Goal: Information Seeking & Learning: Learn about a topic

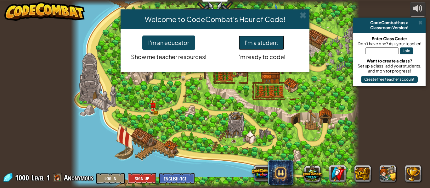
click at [257, 45] on button "I'm a student" at bounding box center [261, 43] width 46 height 14
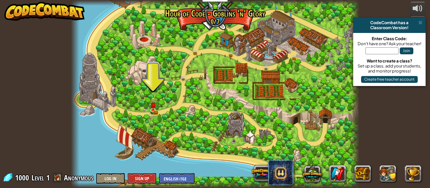
click at [149, 101] on div at bounding box center [215, 94] width 288 height 188
click at [154, 107] on img at bounding box center [152, 102] width 7 height 14
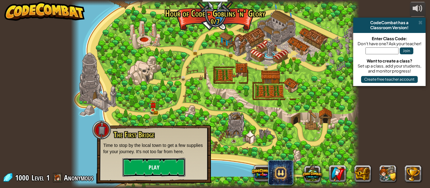
click at [143, 166] on button "Play" at bounding box center [153, 167] width 63 height 19
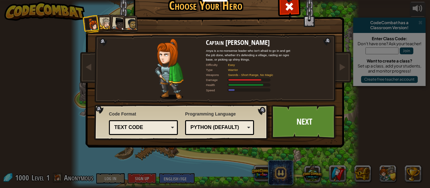
click at [105, 24] on div at bounding box center [106, 24] width 12 height 12
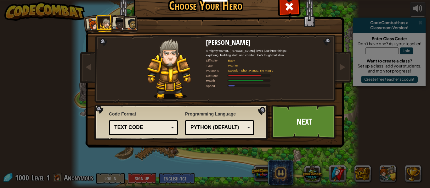
click at [128, 26] on div at bounding box center [131, 25] width 12 height 12
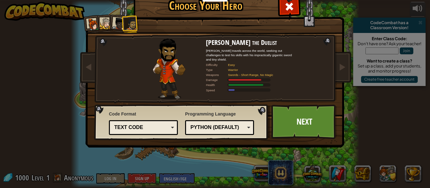
click at [124, 24] on li at bounding box center [129, 24] width 17 height 18
click at [120, 22] on div at bounding box center [118, 24] width 13 height 13
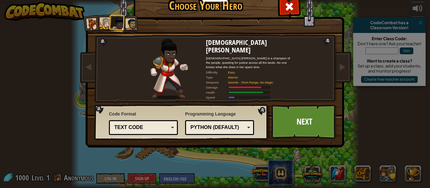
click at [106, 20] on div at bounding box center [106, 24] width 12 height 12
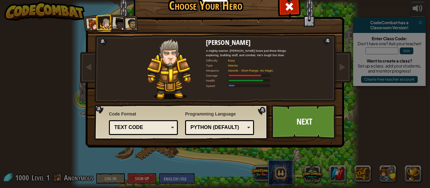
click at [129, 22] on div at bounding box center [131, 25] width 12 height 12
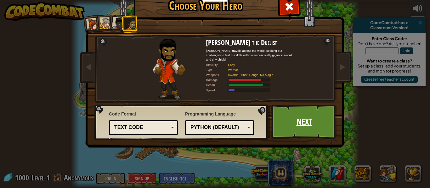
click at [286, 117] on link "Next" at bounding box center [304, 122] width 66 height 35
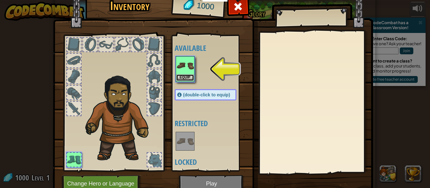
click at [188, 76] on button "Equip" at bounding box center [185, 78] width 18 height 7
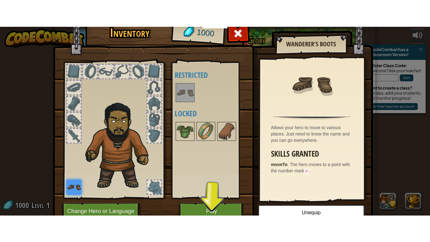
scroll to position [12, 0]
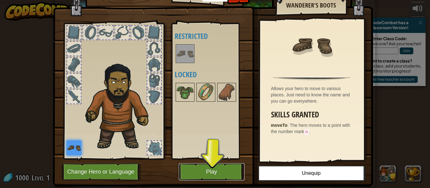
click at [214, 166] on button "Play" at bounding box center [212, 172] width 66 height 17
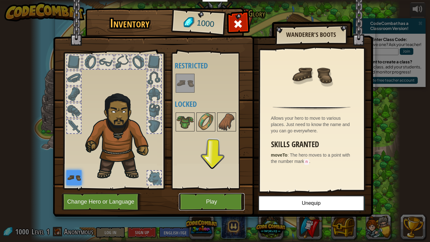
scroll to position [0, 0]
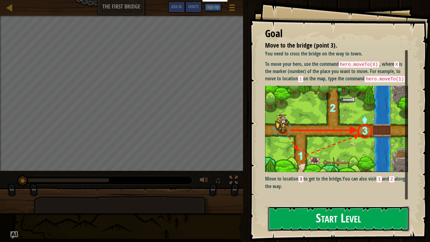
click at [338, 188] on button "Start Level" at bounding box center [338, 218] width 141 height 25
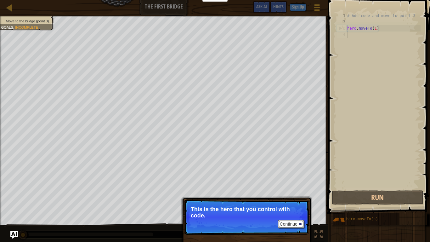
click at [293, 188] on button "Continue" at bounding box center [291, 223] width 26 height 8
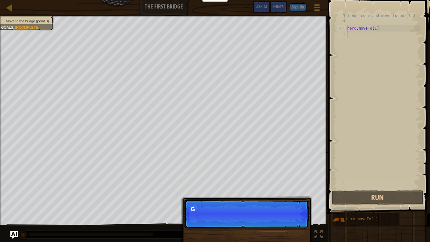
scroll to position [3, 0]
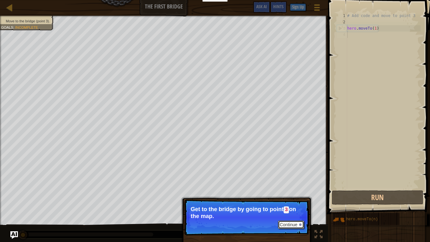
click at [301, 188] on div at bounding box center [300, 224] width 3 height 3
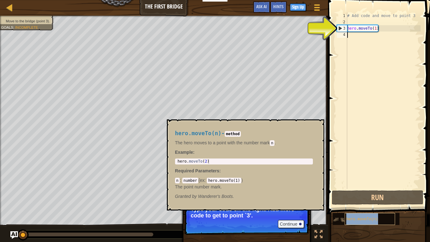
click at [370, 188] on div "hero.moveTo(n)" at bounding box center [369, 219] width 50 height 12
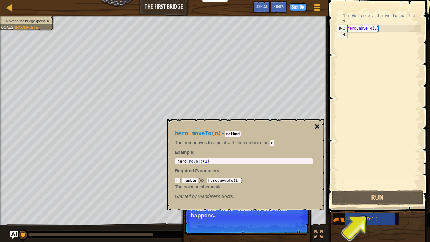
click at [314, 127] on button "×" at bounding box center [316, 126] width 5 height 9
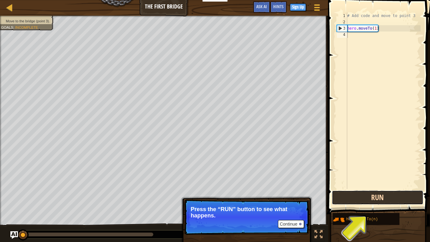
click at [357, 188] on button "Run" at bounding box center [377, 197] width 92 height 14
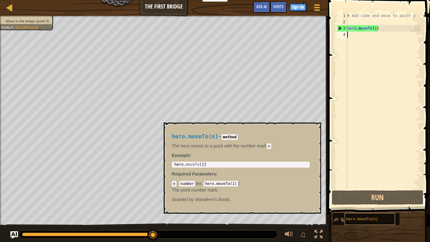
click at [353, 188] on span "hero.moveTo(n)" at bounding box center [362, 219] width 32 height 4
type textarea "hero.moveTo(2)"
click at [233, 163] on div "hero . moveTo ( 2 )" at bounding box center [240, 169] width 135 height 14
click at [220, 185] on code "hero.moveTo(1)" at bounding box center [220, 184] width 34 height 6
click at [314, 130] on button "×" at bounding box center [313, 129] width 5 height 9
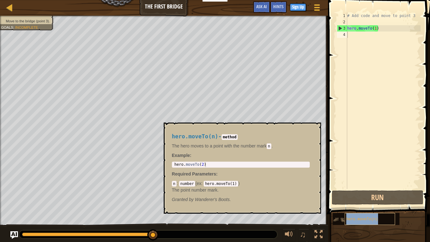
click at [358, 188] on div "hero.moveTo(n)" at bounding box center [369, 219] width 50 height 12
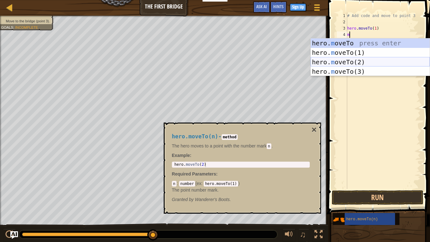
click at [351, 59] on div "hero. m oveTo press enter hero. m oveTo(1) press enter hero. m oveTo(2) press e…" at bounding box center [369, 66] width 119 height 57
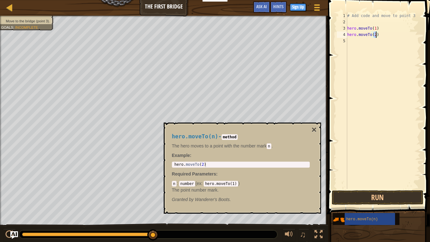
type textarea "hero.moveTo(2)"
click at [237, 162] on div "hero . moveTo ( 2 )" at bounding box center [240, 169] width 135 height 14
click at [362, 188] on button "Run" at bounding box center [377, 197] width 92 height 14
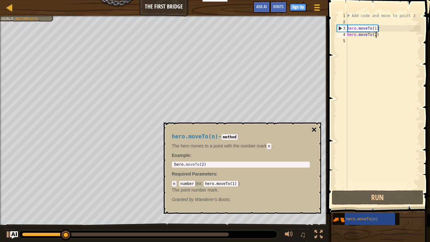
click at [315, 127] on button "×" at bounding box center [313, 129] width 5 height 9
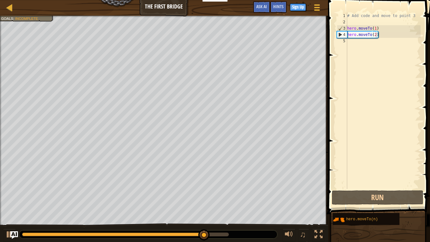
click at [350, 45] on div "# Add code and move to point 3 hero . moveTo ( 1 ) hero . moveTo ( 2 )" at bounding box center [383, 107] width 75 height 189
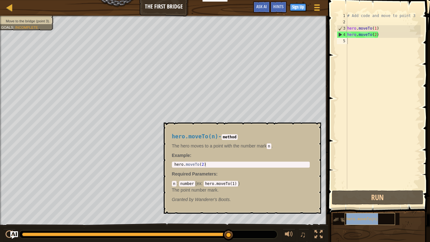
click at [351, 188] on div "hero.moveTo(n)" at bounding box center [369, 219] width 50 height 12
type textarea "hero.moveTo(2)"
click at [220, 164] on div "hero . moveTo ( 2 )" at bounding box center [240, 169] width 135 height 14
click at [353, 45] on div "# Add code and move to point 3 hero . moveTo ( 1 ) hero . moveTo ( 2 )" at bounding box center [383, 107] width 75 height 189
type textarea "\"
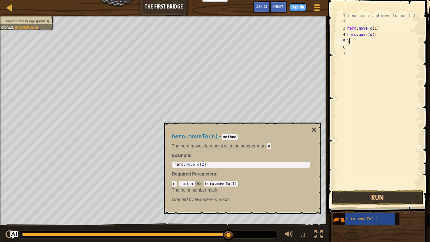
click at [355, 44] on div "# Add code and move to point 3 hero . moveTo ( 1 ) hero . moveTo ( 2 ) \" at bounding box center [383, 107] width 75 height 189
type textarea "\"
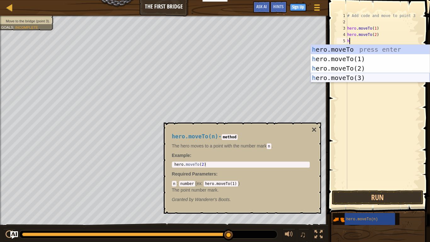
click at [356, 76] on div "h ero.moveTo press enter h ero.moveTo(1) press enter h ero.moveTo(2) press ente…" at bounding box center [369, 73] width 119 height 57
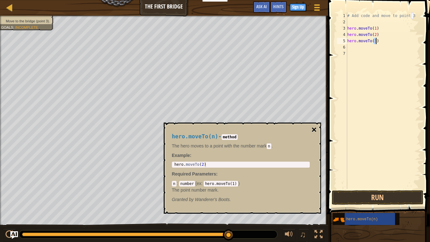
type textarea "hero.moveTo(3)"
click at [315, 129] on button "×" at bounding box center [313, 129] width 5 height 9
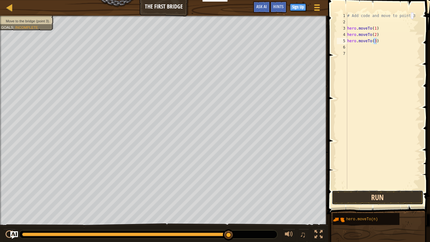
click at [362, 188] on button "Run" at bounding box center [377, 197] width 92 height 14
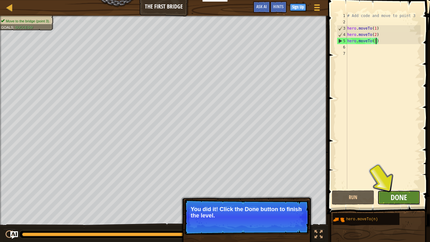
click at [394, 188] on span "Done" at bounding box center [398, 197] width 16 height 10
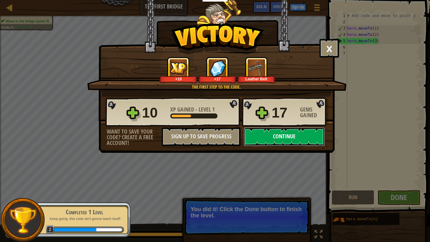
click at [312, 134] on button "Continue" at bounding box center [283, 136] width 81 height 19
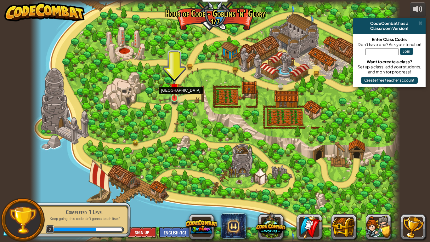
click at [176, 93] on img at bounding box center [173, 87] width 9 height 21
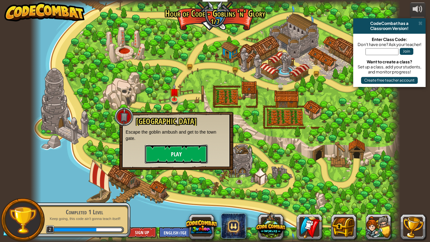
click at [177, 151] on button "Play" at bounding box center [176, 153] width 63 height 19
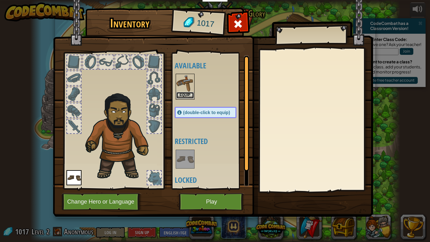
click at [180, 92] on button "Equip" at bounding box center [185, 95] width 18 height 7
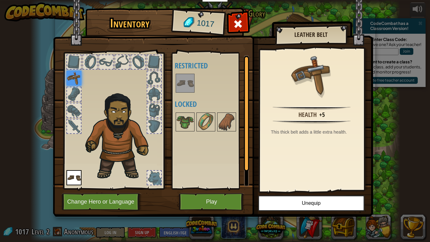
click at [72, 81] on img at bounding box center [73, 77] width 15 height 15
click at [221, 188] on button "Play" at bounding box center [212, 201] width 66 height 17
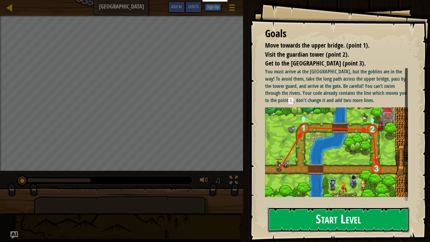
click at [315, 188] on button "Start Level" at bounding box center [338, 219] width 141 height 25
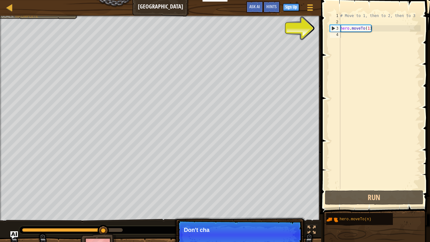
click at [290, 188] on p "Continue Don't cha" at bounding box center [239, 234] width 125 height 29
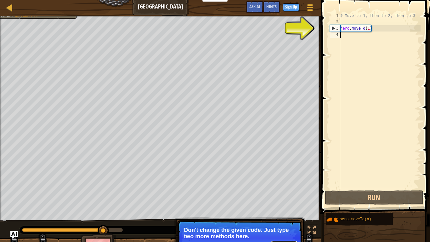
click at [285, 188] on button "Continue" at bounding box center [284, 244] width 26 height 8
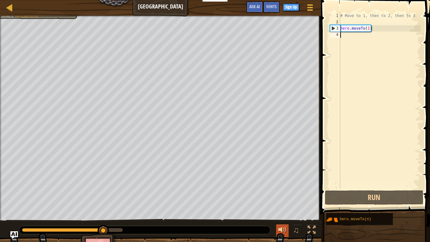
scroll to position [3, 0]
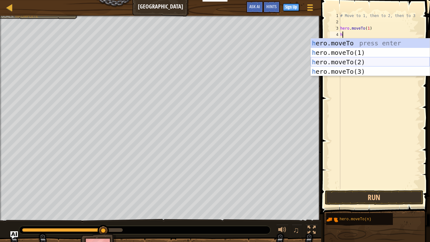
click at [339, 58] on div "h ero.moveTo press enter h ero.moveTo(1) press enter h ero.moveTo(2) press ente…" at bounding box center [369, 66] width 119 height 57
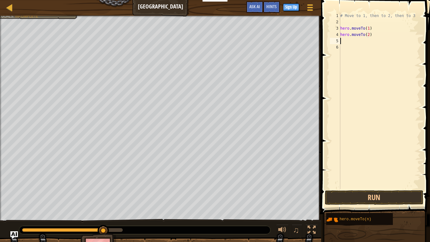
scroll to position [3, 4]
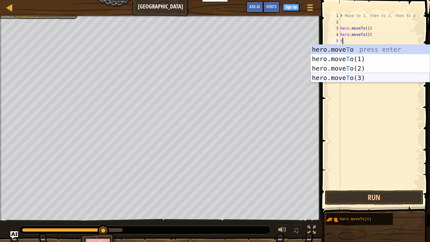
click at [357, 80] on div "hero.move T o press enter hero.move T o(1) press enter hero.move T o(2) press e…" at bounding box center [369, 73] width 119 height 57
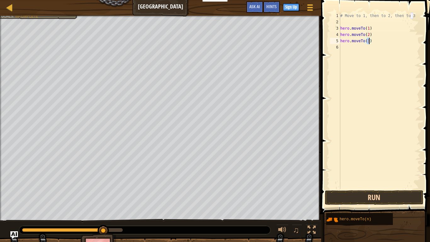
type textarea "hero.moveTo(3)"
click at [351, 188] on button "Run" at bounding box center [374, 197] width 98 height 14
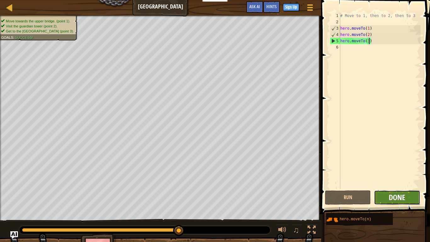
click at [394, 188] on span "Done" at bounding box center [396, 197] width 16 height 10
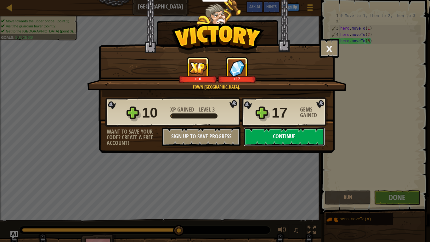
click at [297, 141] on button "Continue" at bounding box center [283, 136] width 81 height 19
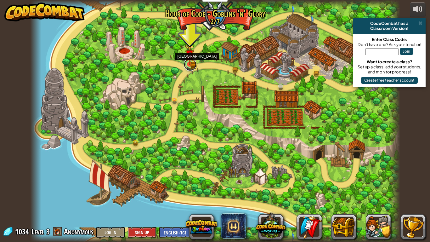
click at [190, 66] on link at bounding box center [190, 64] width 13 height 13
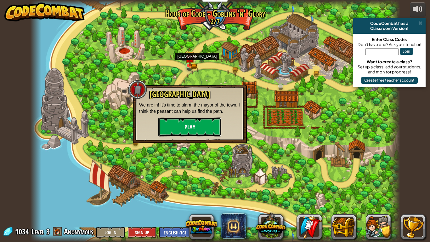
click at [183, 127] on button "Play" at bounding box center [189, 126] width 63 height 19
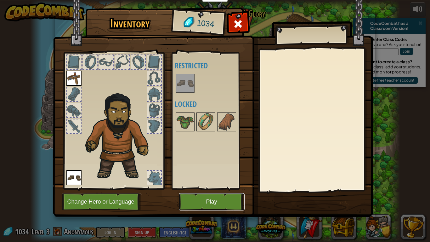
click at [211, 188] on button "Play" at bounding box center [212, 201] width 66 height 17
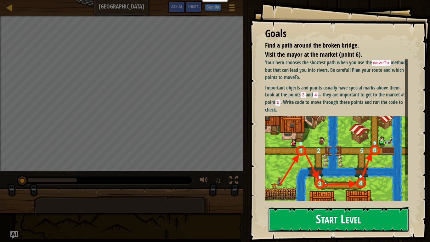
click at [317, 188] on button "Start Level" at bounding box center [338, 219] width 141 height 25
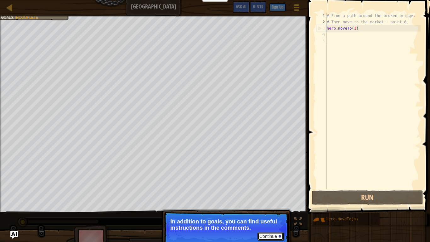
click at [268, 188] on button "Continue" at bounding box center [270, 236] width 26 height 8
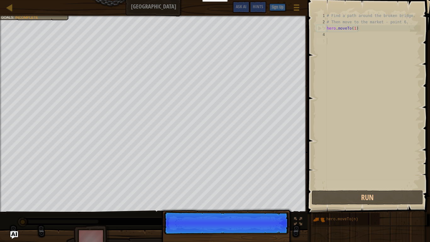
scroll to position [3, 0]
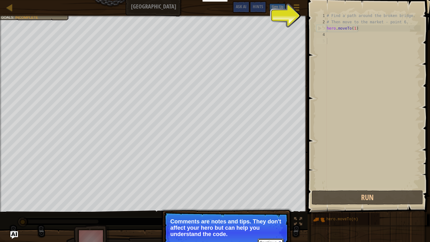
click at [279, 188] on button "Continue" at bounding box center [270, 242] width 26 height 8
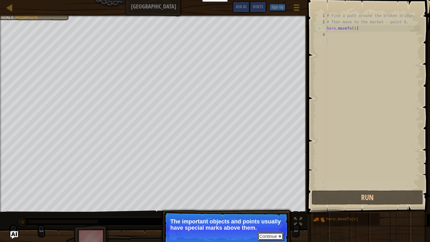
click at [277, 188] on button "Continue" at bounding box center [270, 236] width 26 height 8
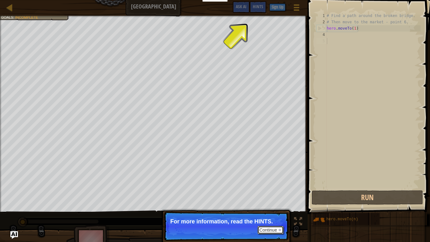
click at [274, 188] on button "Continue" at bounding box center [270, 229] width 26 height 8
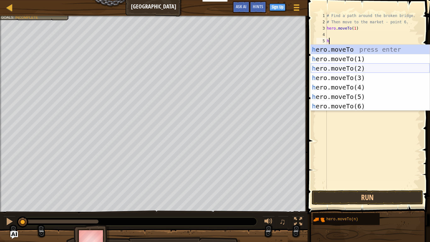
click at [356, 68] on div "h ero.moveTo press enter h ero.moveTo(1) press enter h ero.moveTo(2) press ente…" at bounding box center [369, 87] width 119 height 85
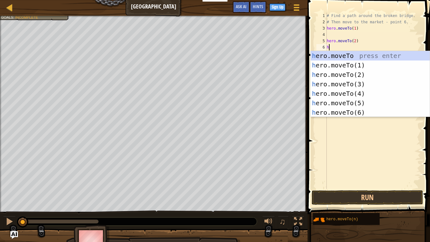
scroll to position [3, 4]
click at [356, 79] on div "h ero.moveTo press enter h ero.moveTo(1) press enter h ero.moveTo(2) press ente…" at bounding box center [369, 93] width 119 height 85
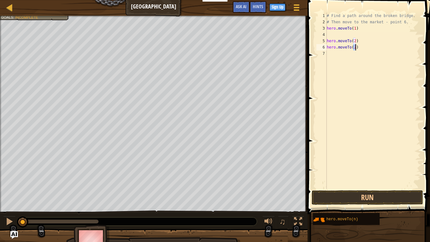
scroll to position [3, 4]
type textarea "hero.moveTo()"
click at [370, 51] on div "# Find a path around the broken bridge. # Then move to the market - point 6. he…" at bounding box center [372, 107] width 95 height 189
click at [358, 46] on div "# Find a path around the broken bridge. # Then move to the market - point 6. he…" at bounding box center [372, 107] width 95 height 189
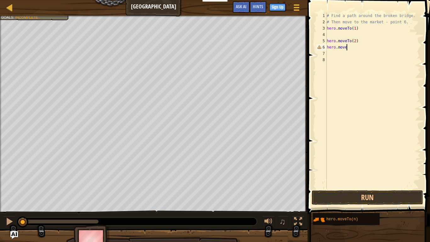
scroll to position [3, 3]
type textarea "hero"
click at [350, 50] on div "# Find a path around the broken bridge. # Then move to the market - point 6. he…" at bounding box center [373, 107] width 93 height 189
type textarea "h"
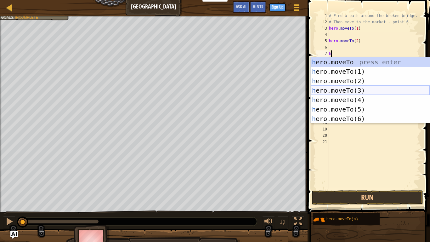
click at [355, 90] on div "h ero.moveTo press enter h ero.moveTo(1) press enter h ero.moveTo(2) press ente…" at bounding box center [369, 99] width 119 height 85
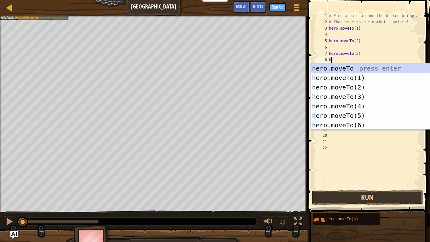
scroll to position [3, 4]
click at [342, 102] on div "h ero.moveTo press enter h ero.moveTo(1) press enter h ero.moveTo(2) press ente…" at bounding box center [369, 106] width 119 height 85
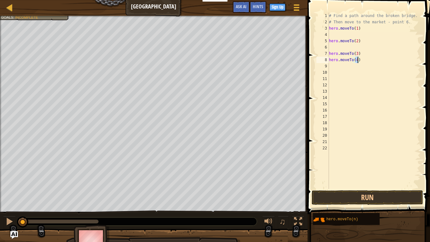
scroll to position [3, 4]
type textarea "hero.moveTo(4)f"
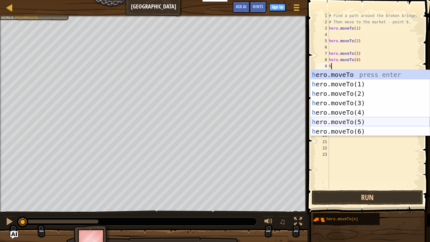
click at [343, 118] on div "h ero.moveTo press enter h ero.moveTo(1) press enter h ero.moveTo(2) press ente…" at bounding box center [369, 112] width 119 height 85
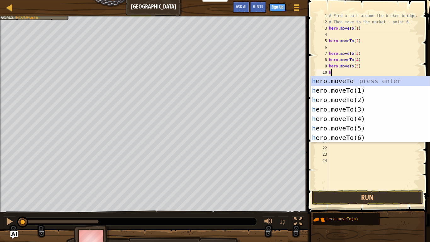
scroll to position [3, 4]
click at [351, 138] on div "h ero.moveTo press enter h ero.moveTo(1) press enter h ero.moveTo(2) press ente…" at bounding box center [369, 118] width 119 height 85
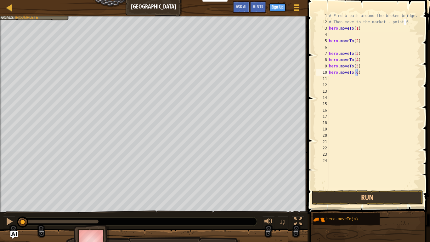
scroll to position [3, 4]
type textarea "hero.moveTo(6)"
click at [342, 188] on button "Run" at bounding box center [366, 197] width 111 height 14
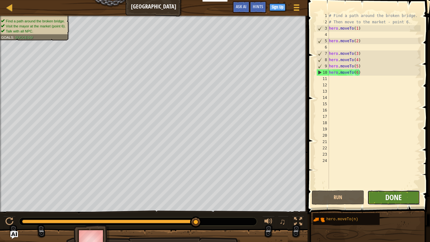
click at [399, 188] on span "Done" at bounding box center [393, 197] width 16 height 10
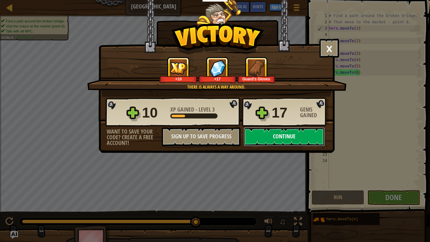
click at [299, 135] on button "Continue" at bounding box center [283, 136] width 81 height 19
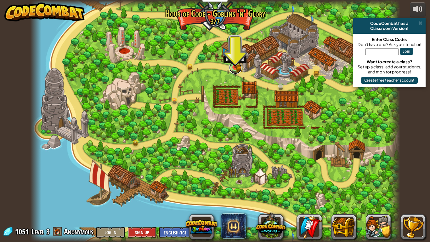
click at [233, 71] on link at bounding box center [235, 67] width 13 height 13
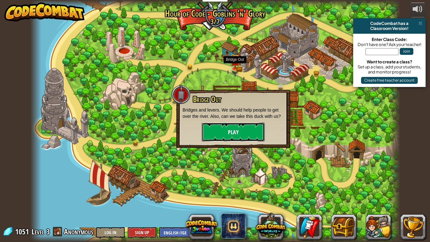
click at [235, 130] on button "Play" at bounding box center [233, 131] width 63 height 19
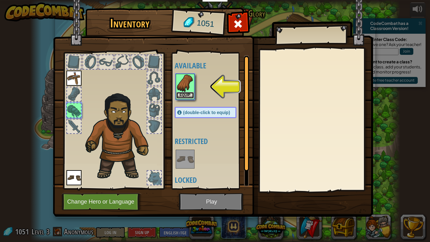
click at [179, 93] on button "Equip" at bounding box center [185, 95] width 18 height 7
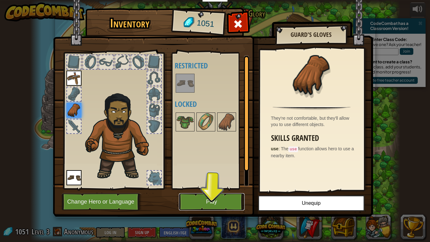
click at [219, 188] on button "Play" at bounding box center [212, 201] width 66 height 17
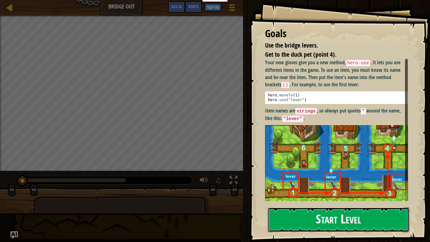
click at [281, 188] on button "Start Level" at bounding box center [338, 219] width 141 height 25
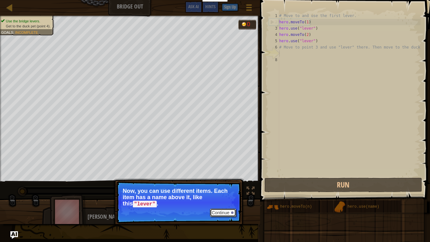
click at [219, 188] on button "Continue" at bounding box center [223, 212] width 26 height 8
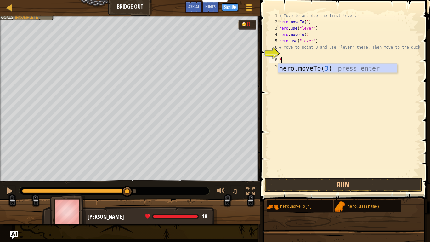
scroll to position [3, 0]
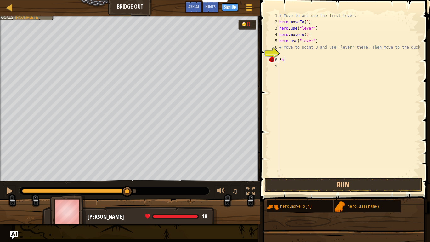
type textarea "3"
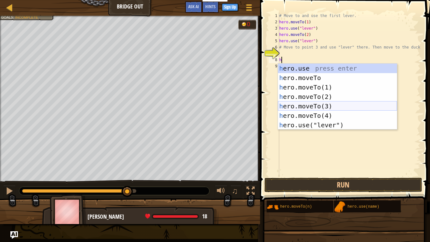
click at [314, 104] on div "h ero.use press enter h ero.moveTo press enter h ero.moveTo(1) press enter h er…" at bounding box center [337, 106] width 119 height 85
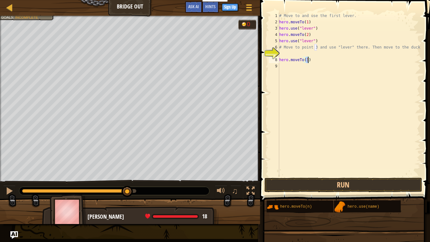
type textarea "hero.moveTo(\)"
click at [316, 69] on div "# Move to and use the first lever. hero . moveTo ( 1 ) hero . use ( "lever" ) h…" at bounding box center [350, 101] width 140 height 176
type textarea "h"
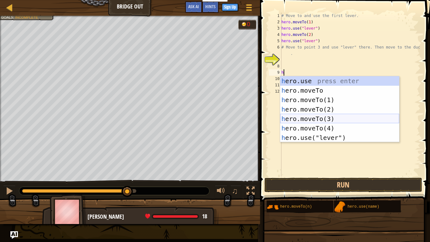
click at [314, 118] on div "h ero.use press enter h ero.moveTo press enter h ero.moveTo(1) press enter h er…" at bounding box center [339, 118] width 119 height 85
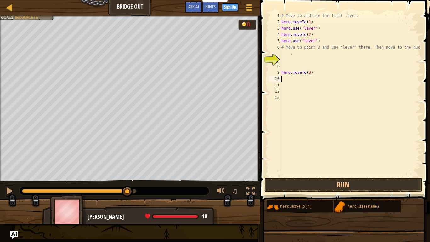
scroll to position [3, 4]
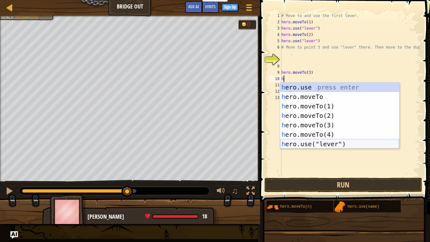
click at [315, 143] on div "h ero.use press enter h ero.moveTo press enter h ero.moveTo(1) press enter h er…" at bounding box center [339, 124] width 119 height 85
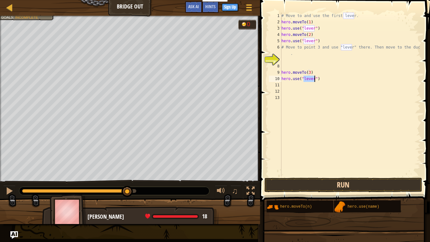
type textarea "hero.use("lever")"
click at [321, 180] on button "Run" at bounding box center [343, 184] width 158 height 14
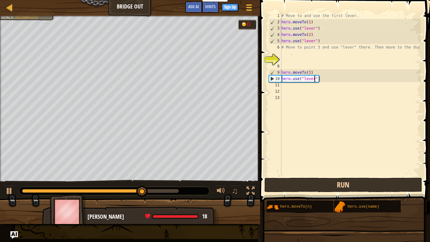
scroll to position [3, 0]
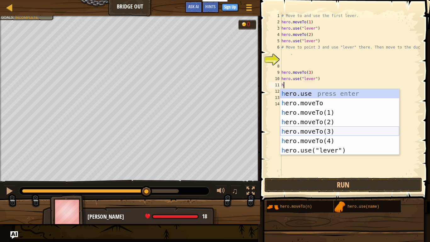
click at [318, 136] on div "h ero.use press enter h ero.moveTo press enter h ero.moveTo(1) press enter h er…" at bounding box center [339, 131] width 119 height 85
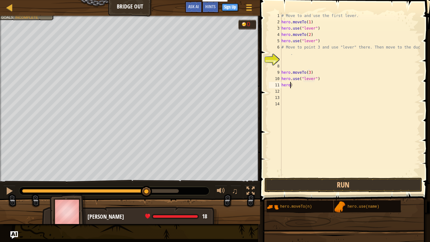
type textarea ")"
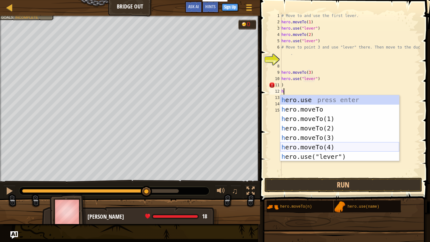
click at [299, 142] on div "h ero.use press enter h ero.moveTo press enter h ero.moveTo(1) press enter h er…" at bounding box center [339, 137] width 119 height 85
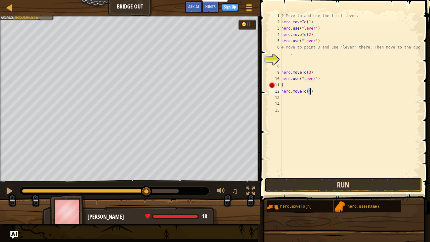
click at [318, 184] on button "Run" at bounding box center [343, 184] width 158 height 14
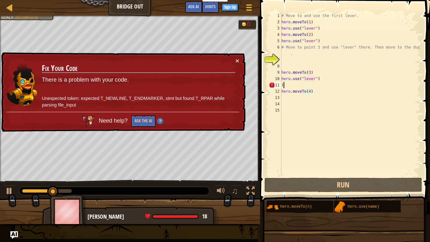
click at [286, 86] on div "# Move to and use the first lever. hero . moveTo ( 1 ) hero . use ( "lever" ) h…" at bounding box center [350, 101] width 140 height 176
type textarea ")"
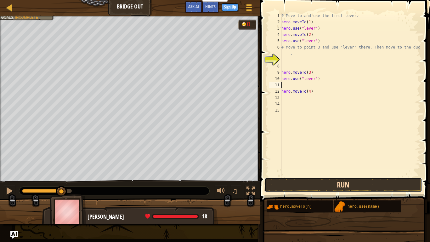
click at [299, 183] on button "Run" at bounding box center [343, 184] width 158 height 14
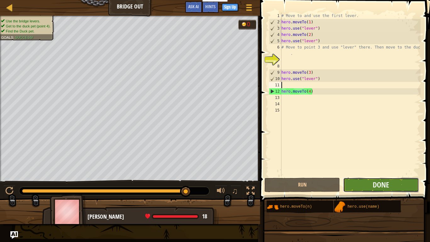
click at [393, 182] on button "Done" at bounding box center [380, 184] width 75 height 14
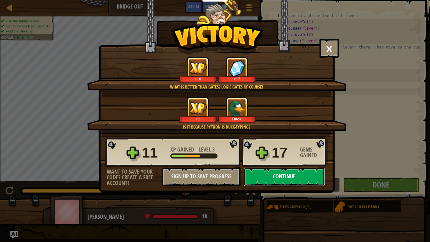
click at [285, 175] on button "Continue" at bounding box center [283, 176] width 81 height 19
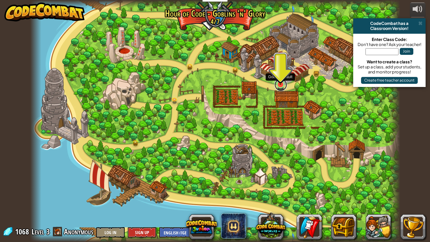
click at [279, 86] on link at bounding box center [280, 84] width 13 height 13
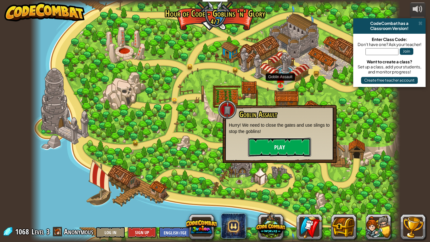
click at [274, 148] on button "Play" at bounding box center [279, 146] width 63 height 19
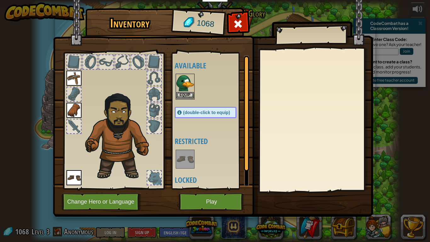
click at [190, 90] on img at bounding box center [185, 83] width 18 height 18
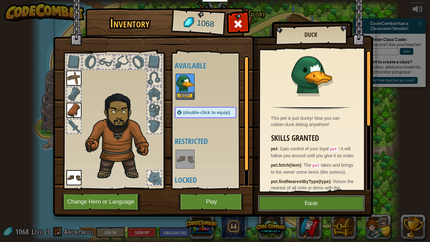
click at [292, 188] on button "Equip" at bounding box center [311, 203] width 106 height 16
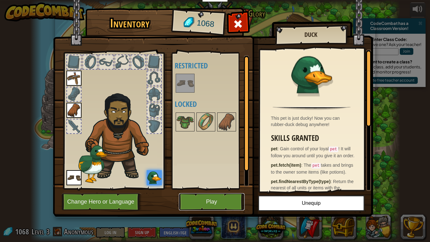
click at [205, 188] on button "Play" at bounding box center [212, 201] width 66 height 17
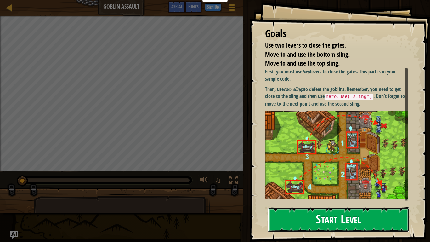
click at [307, 188] on button "Start Level" at bounding box center [338, 219] width 141 height 25
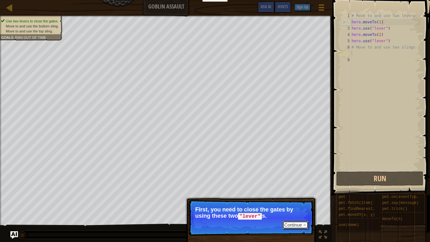
click at [307, 188] on button "Continue" at bounding box center [295, 224] width 26 height 8
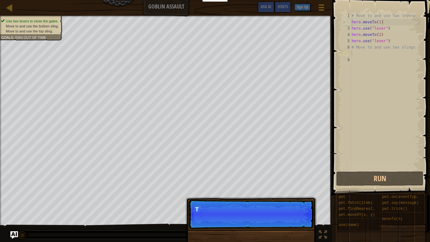
scroll to position [3, 0]
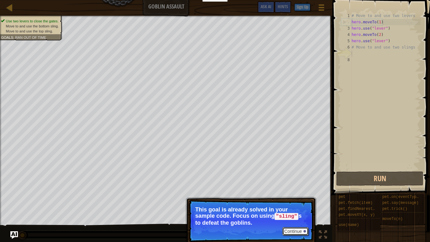
click at [296, 188] on button "Continue" at bounding box center [295, 231] width 26 height 8
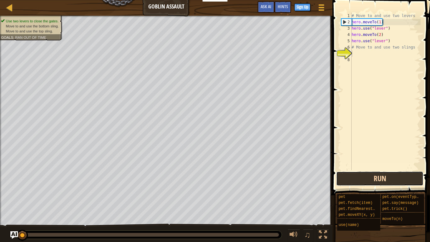
click at [346, 174] on button "Run" at bounding box center [379, 178] width 87 height 14
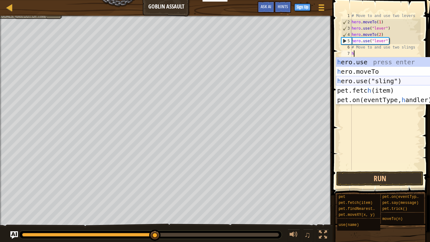
click at [369, 78] on div "h ero.use press enter h ero.moveTo press enter h ero.use("sling") press enter p…" at bounding box center [395, 90] width 119 height 66
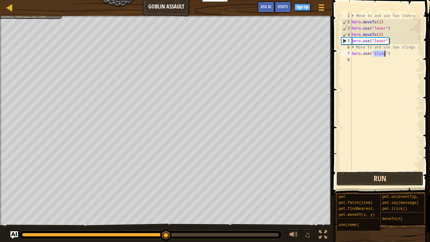
click at [353, 175] on button "Run" at bounding box center [379, 178] width 87 height 14
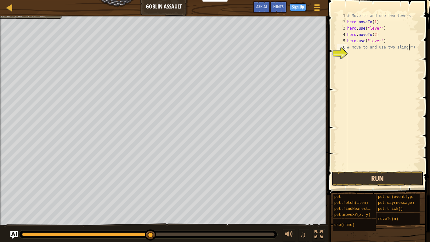
scroll to position [3, 9]
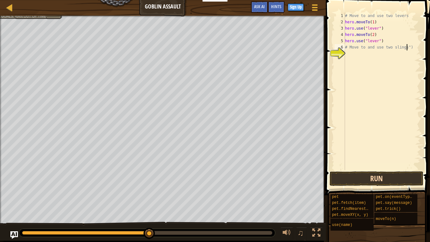
type textarea "# Move to and use two slings")"
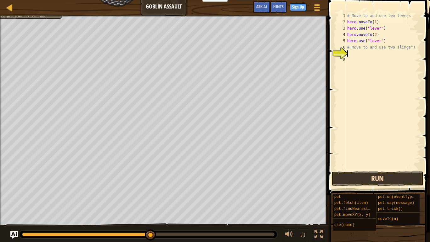
scroll to position [3, 0]
type textarea "4"
type textarea "h"
click at [396, 107] on div "# Move to and use two levers hero . moveTo ( 1 ) hero . use ( "lever" ) hero . …" at bounding box center [383, 98] width 75 height 170
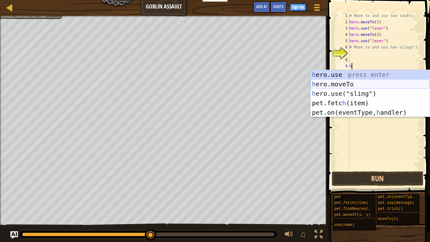
click at [336, 81] on div "h ero.use press enter h ero.moveTo press enter h ero.use("sling") press enter p…" at bounding box center [369, 103] width 119 height 66
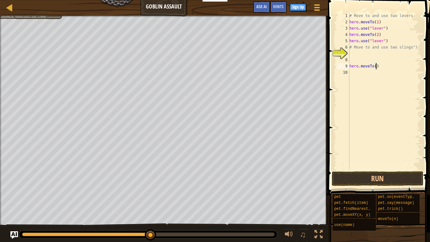
type textarea "hero.moveTo(3)"
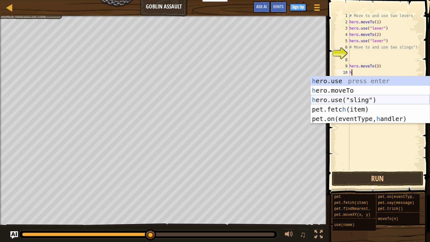
click at [363, 98] on div "h ero.use press enter h ero.moveTo press enter h ero.use("sling") press enter p…" at bounding box center [369, 109] width 119 height 66
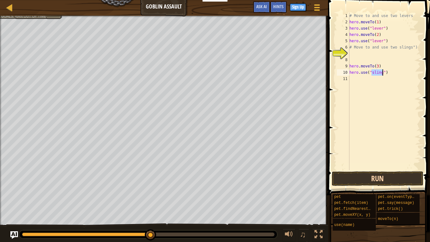
type textarea "hero.use("sling")"
click at [366, 175] on button "Run" at bounding box center [377, 178] width 92 height 14
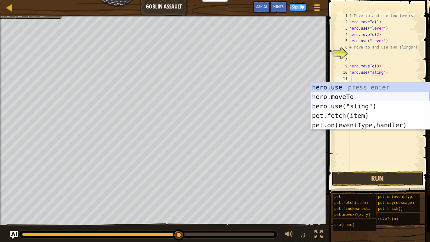
click at [347, 92] on div "h ero.use press enter h ero.moveTo press enter h ero.use("sling") press enter p…" at bounding box center [369, 115] width 119 height 66
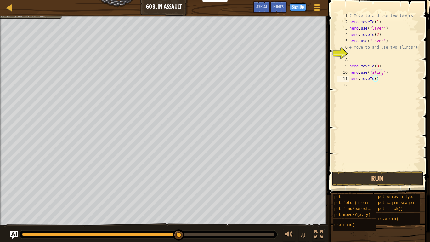
type textarea "hero.moveTo(4)"
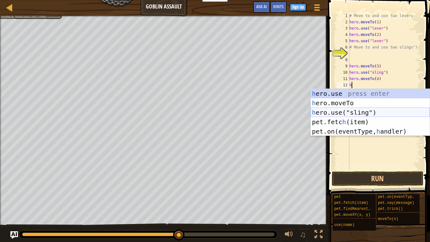
click at [370, 111] on div "h ero.use press enter h ero.moveTo press enter h ero.use("sling") press enter p…" at bounding box center [369, 122] width 119 height 66
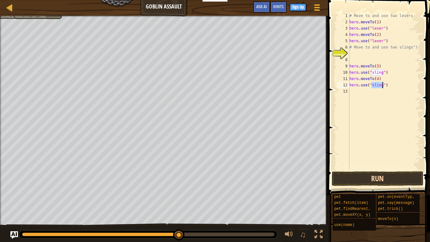
type textarea "hero.use("sling")"
click at [371, 178] on button "Run" at bounding box center [377, 178] width 92 height 14
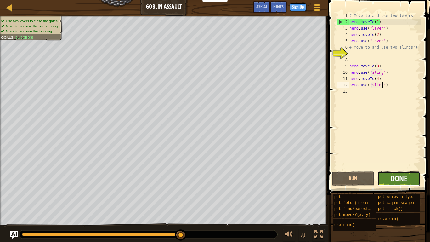
click at [401, 175] on span "Done" at bounding box center [398, 178] width 16 height 10
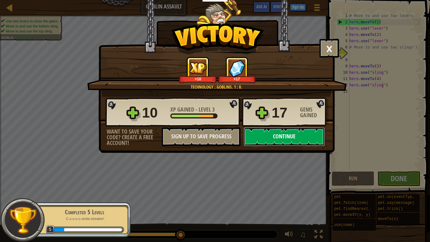
click at [300, 133] on button "Continue" at bounding box center [283, 136] width 81 height 19
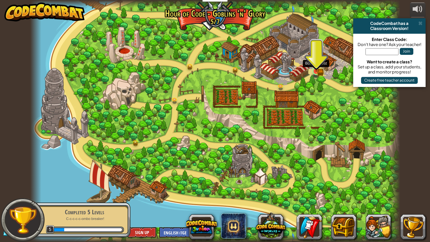
click at [315, 71] on img at bounding box center [315, 61] width 9 height 20
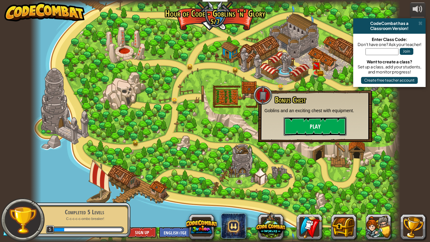
click at [313, 122] on button "Play" at bounding box center [314, 126] width 63 height 19
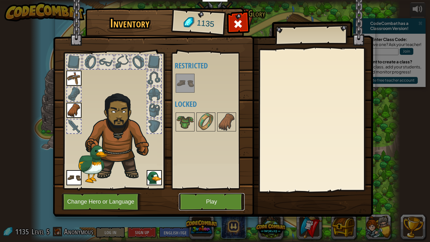
click at [230, 188] on button "Play" at bounding box center [212, 201] width 66 height 17
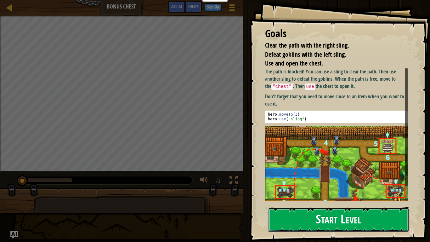
click at [281, 188] on button "Start Level" at bounding box center [338, 219] width 141 height 25
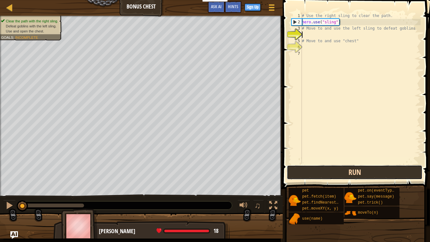
click at [309, 168] on button "Run" at bounding box center [354, 172] width 136 height 14
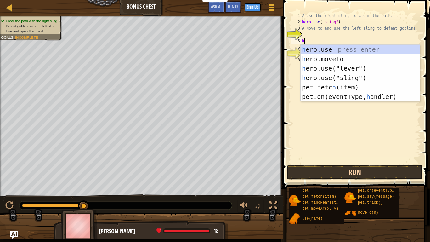
scroll to position [3, 0]
click at [327, 56] on div "h ero.use press enter h ero.moveTo press enter h ero.use("lever") press enter h…" at bounding box center [359, 82] width 119 height 75
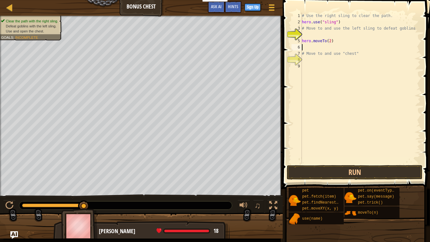
scroll to position [3, 4]
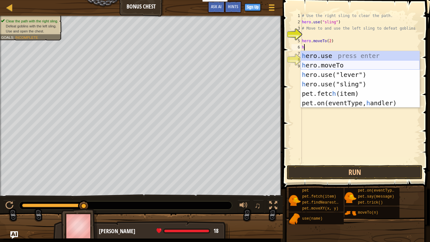
click at [322, 66] on div "h ero.use press enter h ero.moveTo press enter h ero.use("lever") press enter h…" at bounding box center [359, 88] width 119 height 75
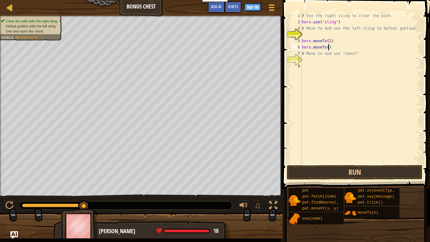
scroll to position [3, 4]
type textarea "hero.moveTo(3)"
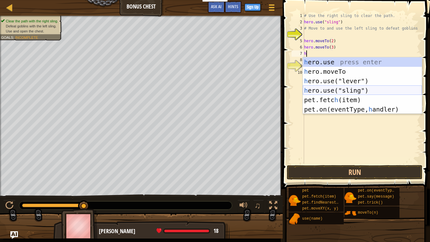
click at [331, 86] on div "h ero.use press enter h ero.moveTo press enter h ero.use("lever") press enter h…" at bounding box center [362, 94] width 119 height 75
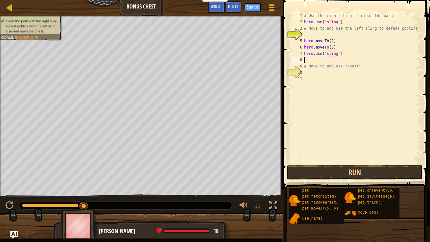
scroll to position [3, 5]
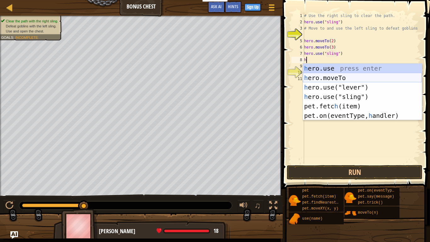
click at [330, 76] on div "h ero.use press enter h ero.moveTo press enter h ero.use("lever") press enter h…" at bounding box center [362, 101] width 119 height 75
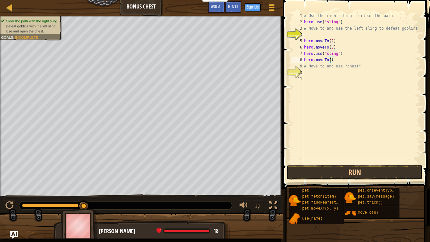
type textarea "hero.moveTo(4)"
type textarea "5"
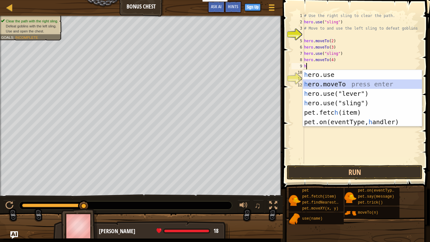
click at [357, 87] on div "h ero.use press enter h ero.moveTo press enter h ero.use("lever") press enter h…" at bounding box center [362, 107] width 119 height 75
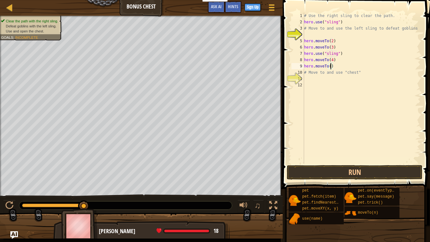
type textarea "hero.moveTo(5)"
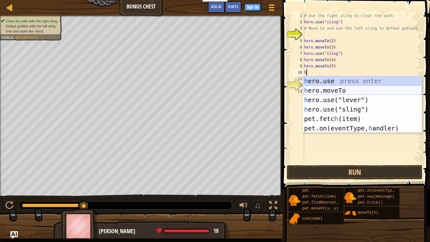
click at [382, 94] on div "h ero.use press enter h ero.moveTo press enter h ero.use("lever") press enter h…" at bounding box center [362, 113] width 119 height 75
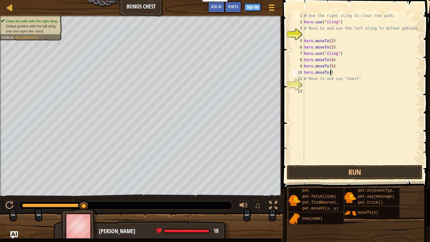
type textarea "hero.moveTo(6)"
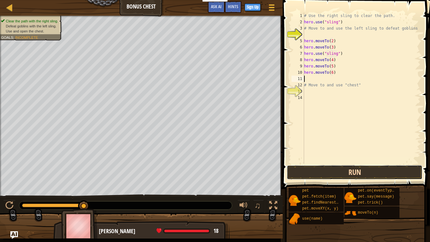
click at [312, 172] on button "Run" at bounding box center [354, 172] width 136 height 14
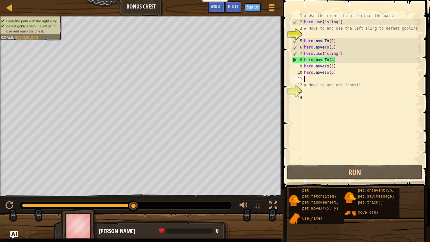
click at [344, 61] on div "# Use the right sling to clear the path. hero . use ( "sling" ) # Move to and u…" at bounding box center [362, 95] width 118 height 164
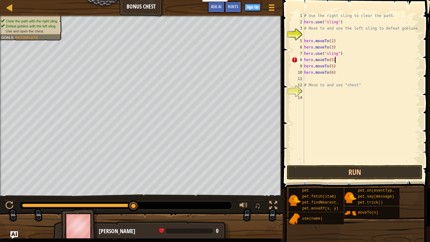
scroll to position [3, 4]
click at [338, 170] on button "Run" at bounding box center [354, 172] width 136 height 14
click at [347, 168] on button "Run" at bounding box center [354, 172] width 136 height 14
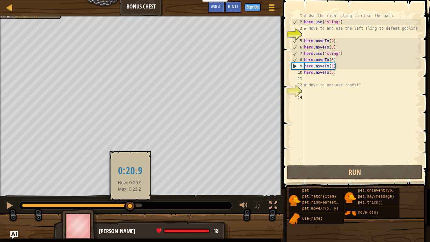
drag, startPoint x: 137, startPoint y: 204, endPoint x: 129, endPoint y: 203, distance: 8.2
click at [129, 188] on div at bounding box center [129, 205] width 11 height 11
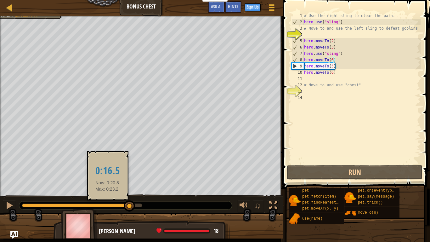
click at [107, 188] on div at bounding box center [76, 205] width 108 height 4
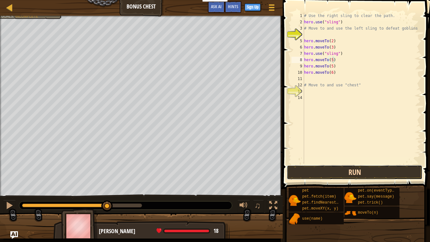
click at [310, 170] on button "Run" at bounding box center [354, 172] width 136 height 14
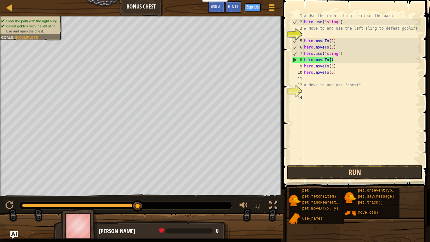
scroll to position [3, 4]
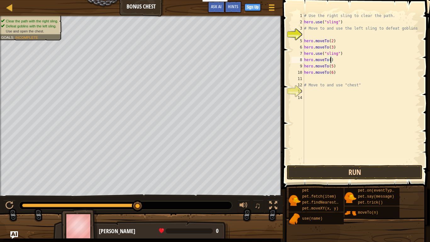
type textarea "hero.moveTo(4)"
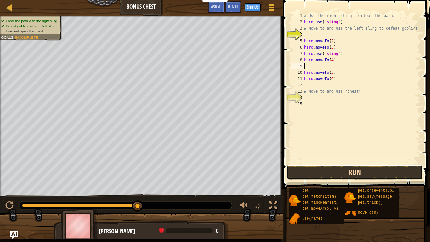
click at [297, 166] on button "Run" at bounding box center [354, 172] width 136 height 14
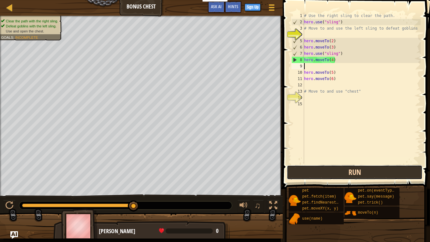
click at [322, 171] on button "Run" at bounding box center [354, 172] width 136 height 14
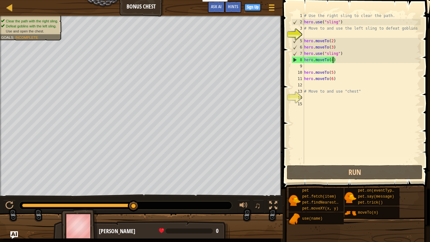
click at [333, 61] on div "# Use the right sling to clear the path. hero . use ( "sling" ) # Move to and u…" at bounding box center [362, 95] width 118 height 164
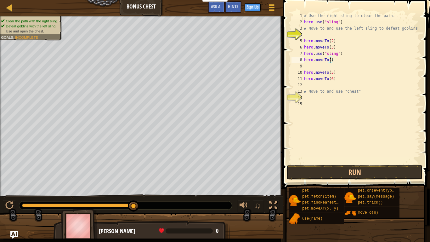
type textarea "hero.moveTo(3)"
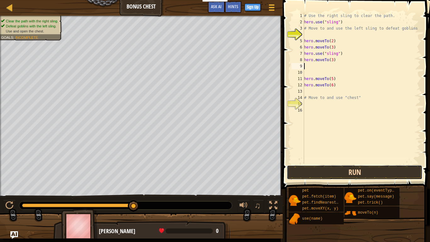
click at [320, 173] on button "Run" at bounding box center [354, 172] width 136 height 14
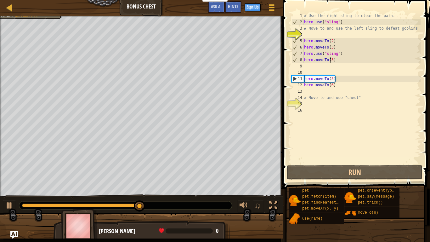
click at [331, 58] on div "# Use the right sling to clear the path. hero . use ( "sling" ) # Move to and u…" at bounding box center [362, 95] width 118 height 164
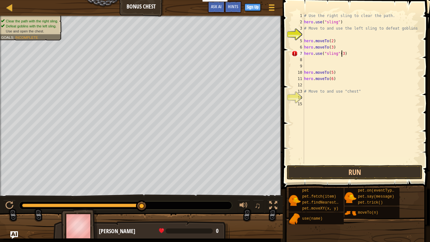
scroll to position [3, 5]
type textarea "3)"
click at [330, 61] on div "# Use the right sling to clear the path. hero . use ( "sling" ) # Move to and u…" at bounding box center [362, 95] width 118 height 164
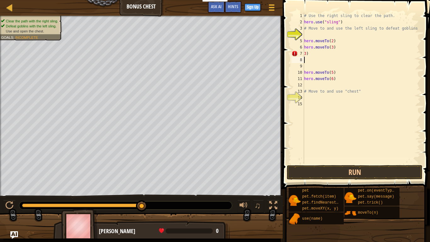
click at [320, 55] on div "# Use the right sling to clear the path. hero . use ( "sling" ) # Move to and u…" at bounding box center [362, 95] width 118 height 164
type textarea "3"
type textarea "4"
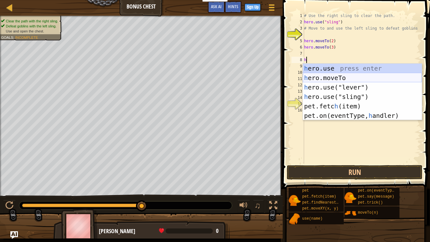
click at [331, 80] on div "h ero.use press enter h ero.moveTo press enter h ero.use("lever") press enter h…" at bounding box center [362, 101] width 119 height 75
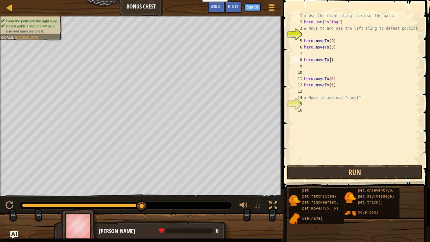
scroll to position [3, 4]
click at [341, 170] on button "Run" at bounding box center [354, 172] width 136 height 14
click at [353, 168] on button "Run" at bounding box center [354, 172] width 136 height 14
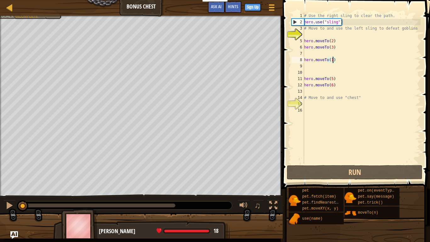
drag, startPoint x: 141, startPoint y: 204, endPoint x: 0, endPoint y: 222, distance: 141.3
click at [0, 188] on div "Clear the path with the right sling. Defeat goblins with the left sling. Use an…" at bounding box center [215, 127] width 430 height 222
click at [10, 188] on div at bounding box center [9, 205] width 8 height 8
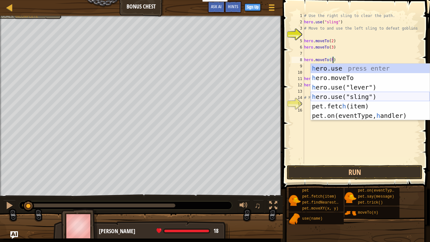
click at [349, 97] on div "h ero.use press enter h ero.moveTo press enter h ero.use("lever") press enter h…" at bounding box center [369, 101] width 119 height 75
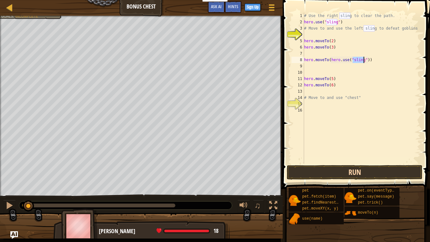
type textarea "hero.moveTo(hero.use("sling"))"
click at [357, 174] on button "Run" at bounding box center [354, 172] width 136 height 14
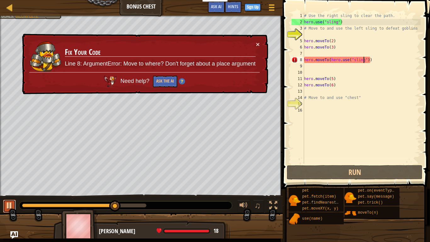
click at [11, 188] on div at bounding box center [9, 205] width 8 height 8
click at [158, 80] on button "Ask the AI" at bounding box center [165, 81] width 24 height 12
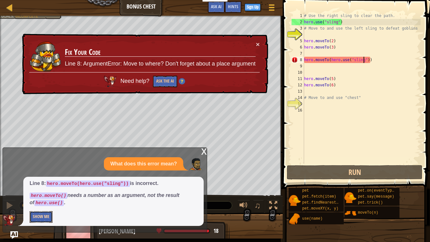
click at [39, 188] on button "Show Me" at bounding box center [41, 217] width 23 height 12
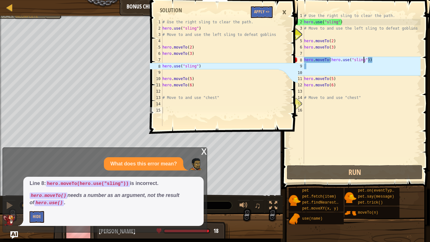
click at [379, 63] on div "# Use the right sling to clear the path. hero . use ( "sling" ) # Move to and u…" at bounding box center [362, 95] width 118 height 164
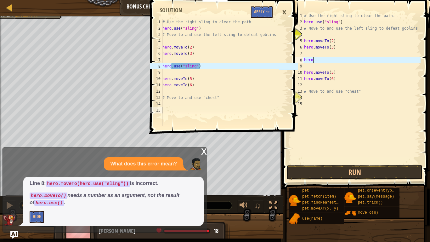
type textarea "h"
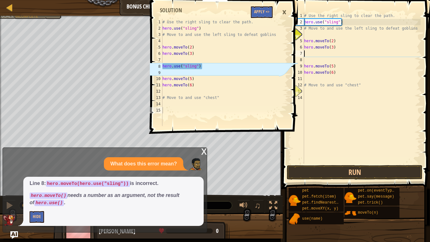
type textarea "b"
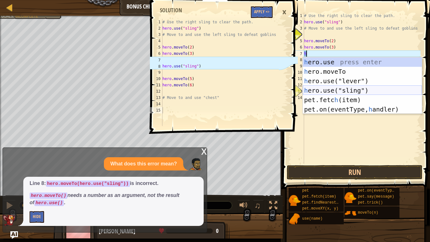
click at [379, 86] on div "h ero.use press enter h ero.moveTo press enter h ero.use("lever") press enter h…" at bounding box center [362, 94] width 119 height 75
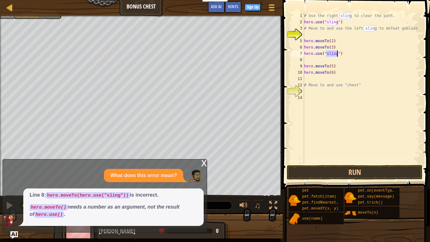
click at [200, 161] on div "x What does this error mean? Line 8: hero.moveTo(hero.use("sling")) is incorrec…" at bounding box center [105, 195] width 204 height 73
click at [205, 163] on div "x" at bounding box center [204, 162] width 6 height 6
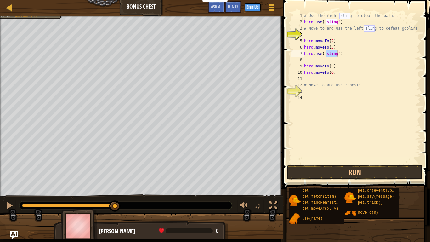
click at [16, 188] on img "Ask AI" at bounding box center [14, 235] width 8 height 8
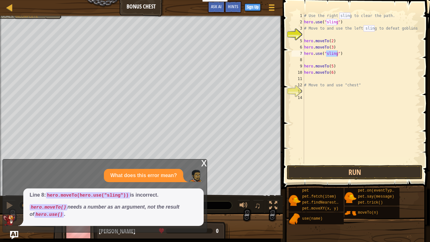
click at [16, 188] on img "Ask AI" at bounding box center [14, 235] width 8 height 8
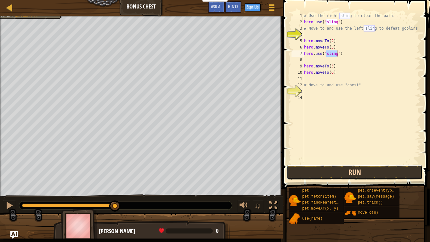
click at [344, 169] on button "Run" at bounding box center [354, 172] width 136 height 14
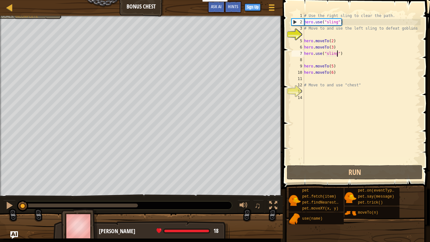
drag, startPoint x: 137, startPoint y: 202, endPoint x: 25, endPoint y: 200, distance: 112.6
click at [25, 188] on div at bounding box center [22, 205] width 11 height 11
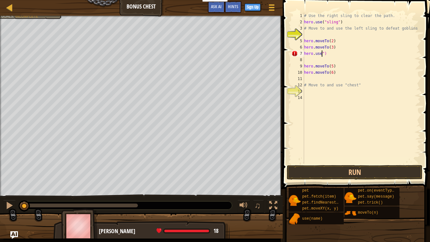
click at [337, 54] on div "# Use the right sling to clear the path. hero . use ( "sling" ) # Move to and u…" at bounding box center [362, 95] width 118 height 164
click at [345, 167] on button "Run" at bounding box center [354, 172] width 136 height 14
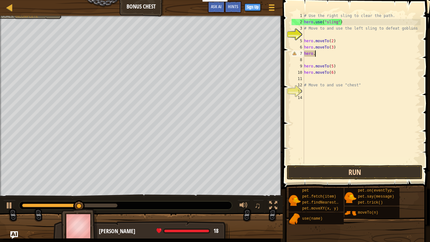
type textarea "h"
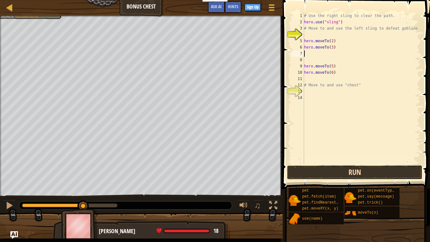
click at [386, 171] on button "Run" at bounding box center [354, 172] width 136 height 14
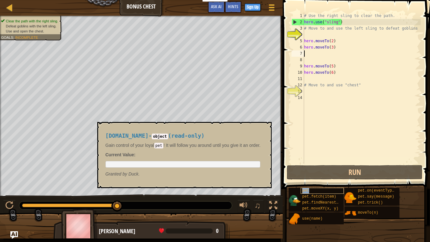
click at [319, 188] on div "pet" at bounding box center [321, 190] width 43 height 6
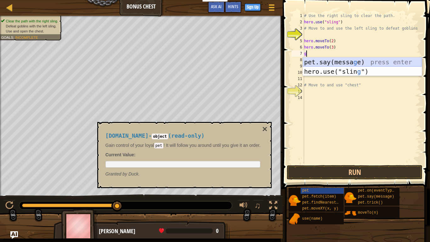
click at [336, 66] on div "pet.say([PERSON_NAME]) press enter hero.use("slin g ") press enter" at bounding box center [362, 76] width 119 height 38
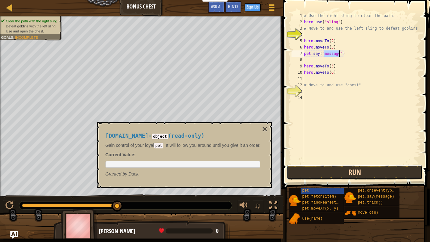
click at [308, 170] on button "Run" at bounding box center [354, 172] width 136 height 14
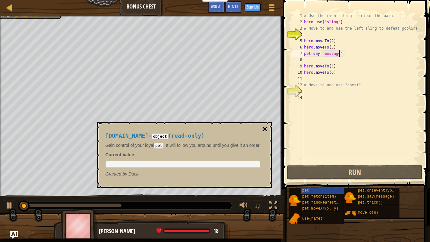
click at [267, 126] on button "×" at bounding box center [264, 129] width 5 height 9
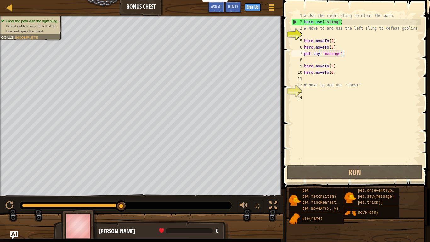
click at [366, 56] on div "# Use the right sling to clear the path. hero . use ( "sling" ) # Move to and u…" at bounding box center [362, 95] width 118 height 164
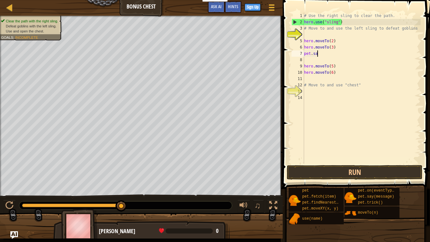
type textarea "p"
click at [353, 46] on div "# Use the right sling to clear the path. hero . use ( "sling" ) # Move to and u…" at bounding box center [362, 95] width 118 height 164
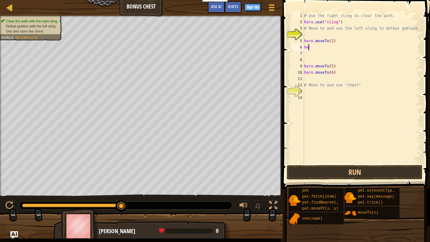
type textarea "h"
click at [312, 174] on button "Run" at bounding box center [354, 172] width 136 height 14
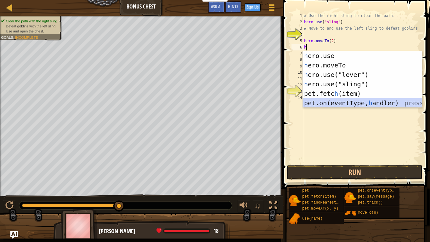
click at [323, 105] on div "h ero.use press enter h ero.moveTo press enter h ero.use("lever") press enter h…" at bounding box center [362, 88] width 119 height 75
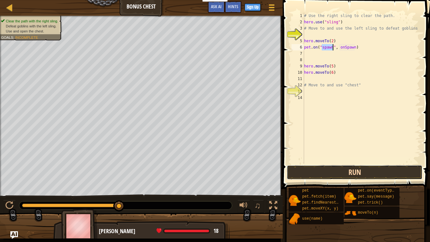
click at [346, 174] on button "Run" at bounding box center [354, 172] width 136 height 14
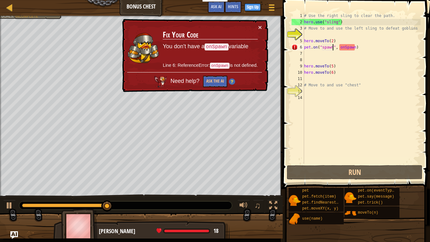
click at [394, 47] on div "# Use the right sling to clear the path. hero . use ( "sling" ) # Move to and u…" at bounding box center [362, 95] width 118 height 164
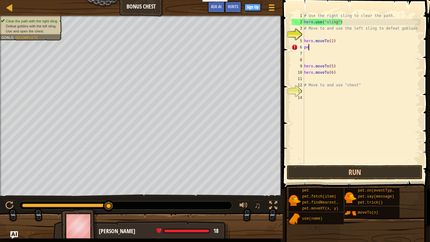
type textarea "p"
type textarea "m"
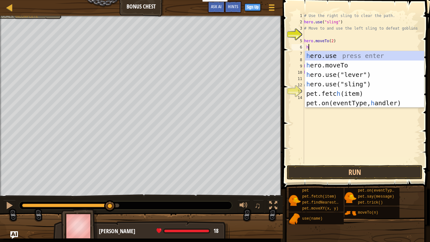
scroll to position [3, 0]
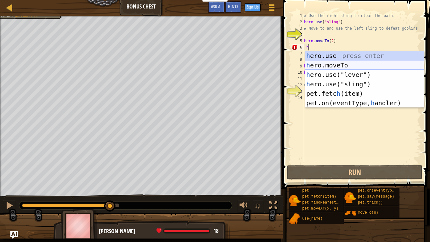
click at [361, 66] on div "h ero.use press enter h ero.moveTo press enter h ero.use("lever") press enter h…" at bounding box center [364, 88] width 119 height 75
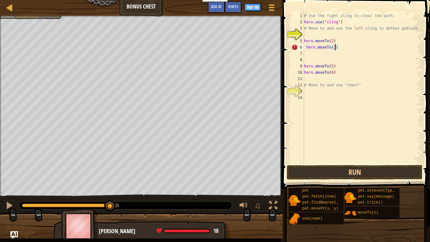
scroll to position [3, 4]
click at [333, 172] on button "Run" at bounding box center [354, 172] width 136 height 14
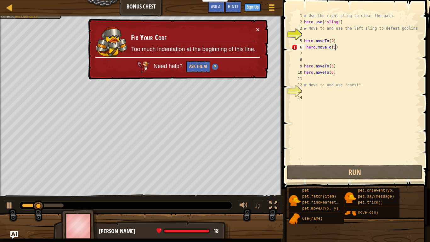
click at [260, 28] on div "× Fix Your Code Too much indentation at the beginning of this line. Need help? …" at bounding box center [177, 49] width 181 height 61
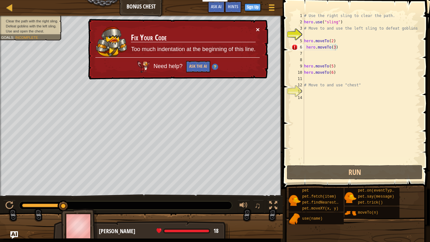
click at [259, 28] on button "×" at bounding box center [258, 29] width 4 height 7
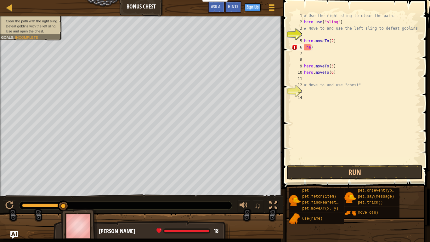
type textarea ")"
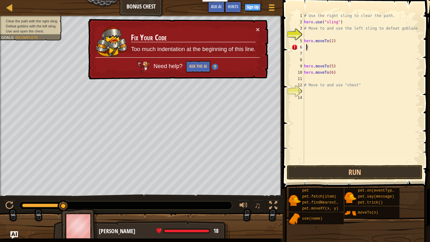
click at [311, 46] on div "# Use the right sling to clear the path. hero . use ( "sling" ) # Move to and u…" at bounding box center [362, 95] width 118 height 164
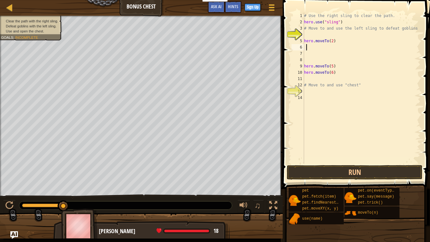
click at [335, 72] on div "# Use the right sling to clear the path. hero . use ( "sling" ) # Move to and u…" at bounding box center [362, 95] width 118 height 164
type textarea "h"
click at [337, 63] on div "# Use the right sling to clear the path. hero . use ( "sling" ) # Move to and u…" at bounding box center [362, 95] width 118 height 164
type textarea "h"
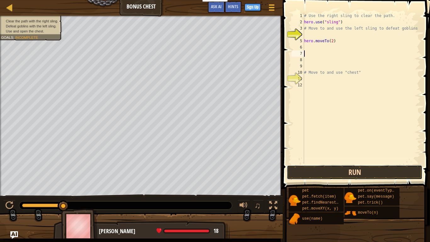
click at [350, 167] on button "Run" at bounding box center [354, 172] width 136 height 14
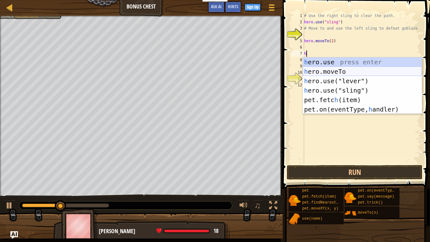
click at [327, 70] on div "h ero.use press enter h ero.moveTo press enter h ero.use("lever") press enter h…" at bounding box center [362, 94] width 119 height 75
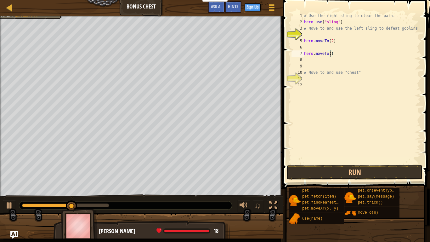
scroll to position [3, 4]
type textarea "hero.moveTo(3)"
click at [334, 170] on button "Run" at bounding box center [354, 172] width 136 height 14
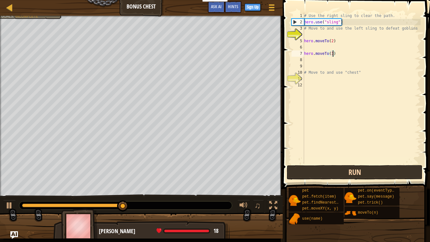
scroll to position [3, 0]
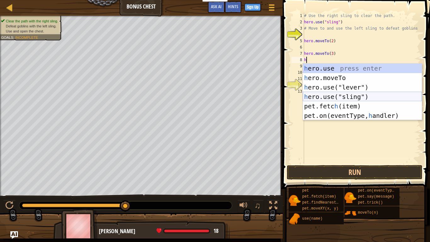
click at [343, 92] on div "h ero.use press enter h ero.moveTo press enter h ero.use("lever") press enter h…" at bounding box center [362, 101] width 119 height 75
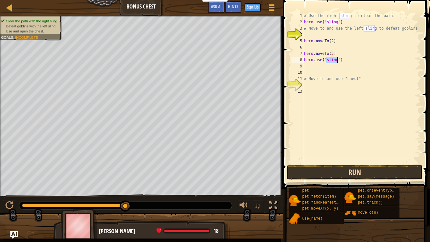
type textarea "hero.use("sling")"
click at [340, 170] on button "Run" at bounding box center [354, 172] width 136 height 14
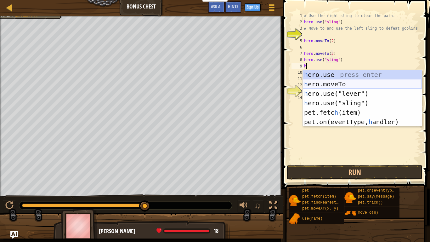
click at [326, 87] on div "h ero.use press enter h ero.moveTo press enter h ero.use("lever") press enter h…" at bounding box center [362, 107] width 119 height 75
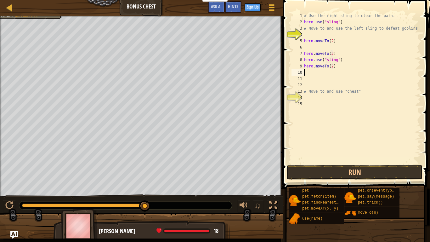
scroll to position [3, 4]
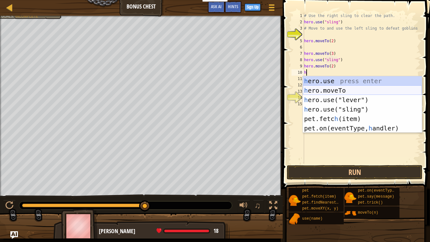
click at [341, 88] on div "h ero.use press enter h ero.moveTo press enter h ero.use("lever") press enter h…" at bounding box center [362, 113] width 119 height 75
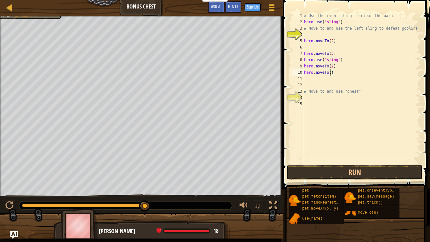
scroll to position [3, 4]
type textarea "hero.moveTo(4)"
click at [349, 171] on button "Run" at bounding box center [354, 172] width 136 height 14
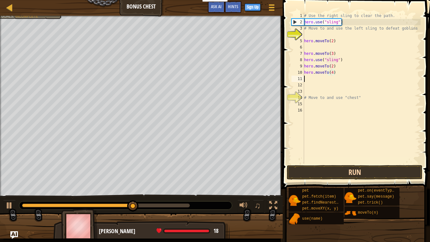
scroll to position [3, 0]
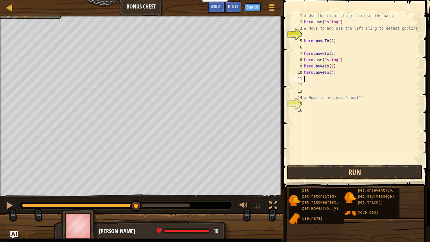
type textarea "5"
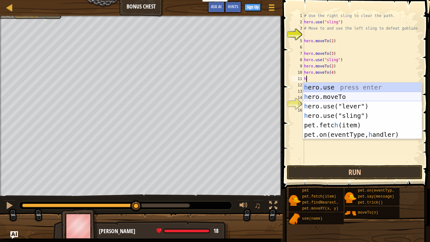
click at [344, 96] on div "h ero.use press enter h ero.moveTo press enter h ero.use("lever") press enter h…" at bounding box center [362, 119] width 119 height 75
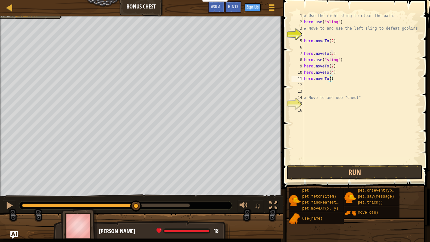
type textarea "hero.moveTo(5)"
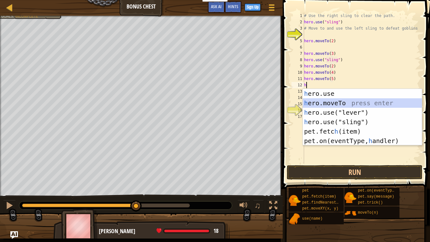
click at [352, 101] on div "h ero.use press enter h ero.moveTo press enter h ero.use("lever") press enter h…" at bounding box center [362, 126] width 119 height 75
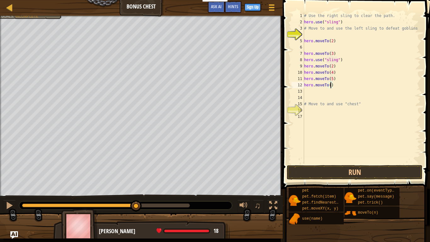
scroll to position [3, 4]
type textarea "hero.moveTo(6)"
click at [365, 168] on button "Run" at bounding box center [354, 172] width 136 height 14
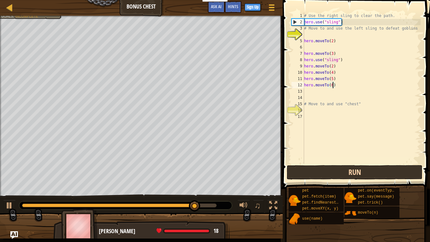
scroll to position [3, 0]
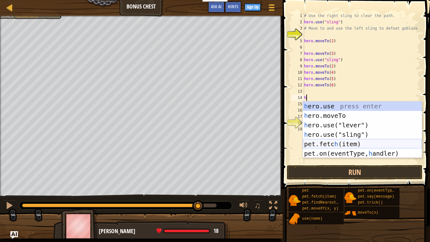
click at [356, 141] on div "h ero.use press enter h ero.moveTo press enter h ero.use("lever") press enter h…" at bounding box center [362, 138] width 119 height 75
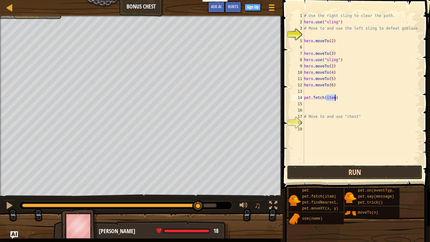
click at [353, 171] on button "Run" at bounding box center [354, 172] width 136 height 14
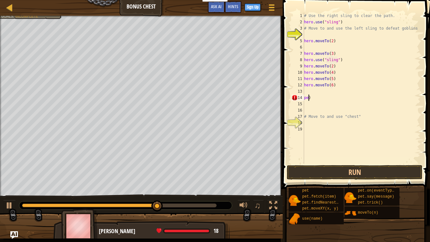
type textarea ")"
click at [319, 104] on div "# Use the right sling to clear the path. hero . use ( "sling" ) # Move to and u…" at bounding box center [362, 95] width 118 height 164
click at [307, 99] on div "# Use the right sling to clear the path. hero . use ( "sling" ) # Move to and u…" at bounding box center [362, 95] width 118 height 164
type textarea ")"
click at [308, 92] on div "# Use the right sling to clear the path. hero . use ( "sling" ) # Move to and u…" at bounding box center [362, 95] width 118 height 164
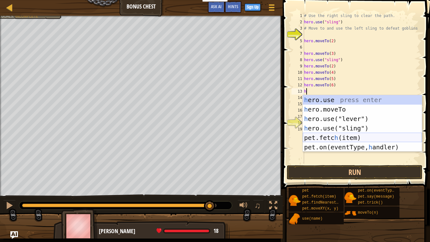
click at [337, 134] on div "h ero.use press enter h ero.moveTo press enter h ero.use("lever") press enter h…" at bounding box center [362, 132] width 119 height 75
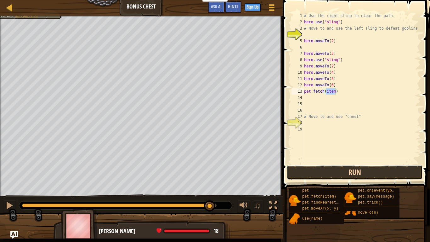
click at [348, 169] on button "Run" at bounding box center [354, 172] width 136 height 14
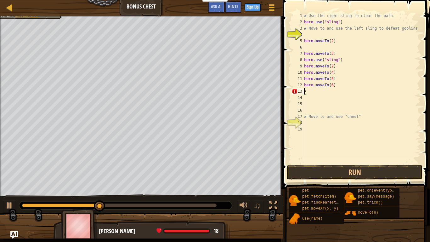
scroll to position [3, 0]
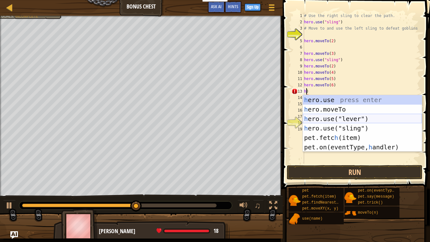
click at [346, 114] on div "h ero.use press enter h ero.moveTo press enter h ero.use("lever") press enter h…" at bounding box center [362, 132] width 119 height 75
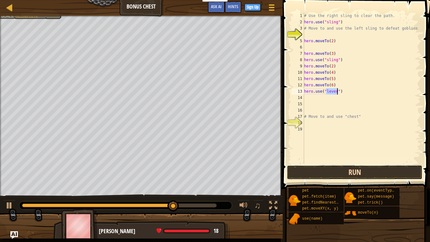
click at [303, 166] on button "Run" at bounding box center [354, 172] width 136 height 14
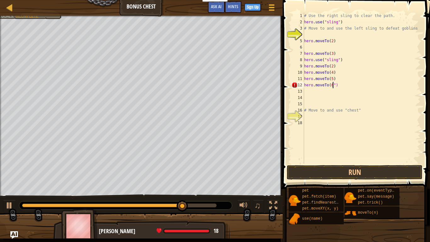
click at [339, 86] on div "# Use the right sling to clear the path. hero . use ( "sling" ) # Move to and u…" at bounding box center [362, 95] width 118 height 164
type textarea "h"
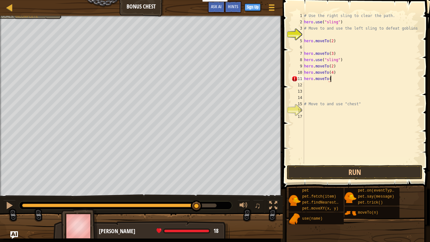
scroll to position [3, 4]
type textarea "hero.moveTo(5)"
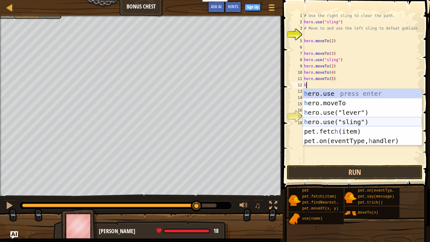
click at [340, 125] on div "h ero.use press enter h ero.moveTo press enter h ero.use("lever") press enter h…" at bounding box center [362, 126] width 119 height 75
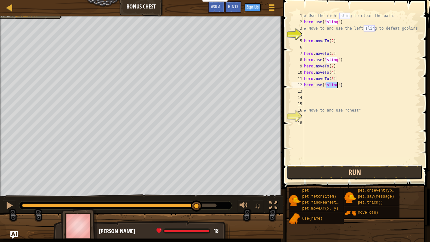
click at [349, 168] on button "Run" at bounding box center [354, 172] width 136 height 14
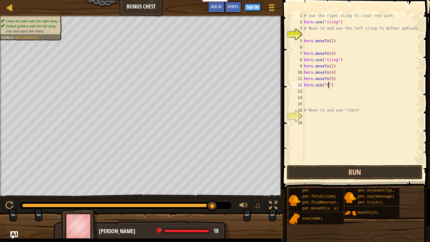
scroll to position [3, 3]
click at [353, 171] on button "Run" at bounding box center [354, 172] width 136 height 14
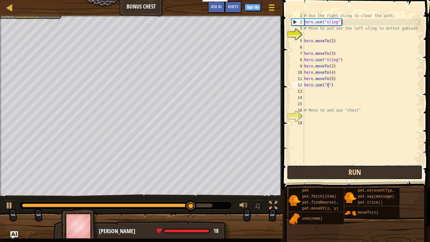
click at [342, 176] on button "Run" at bounding box center [354, 172] width 136 height 14
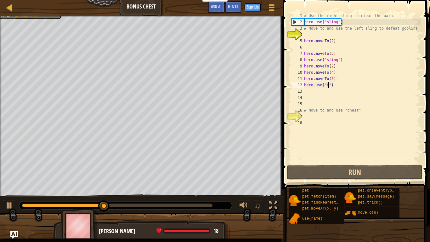
click at [347, 87] on div "# Use the right sling to clear the path. hero . use ( "sling" ) # Move to and u…" at bounding box center [362, 95] width 118 height 164
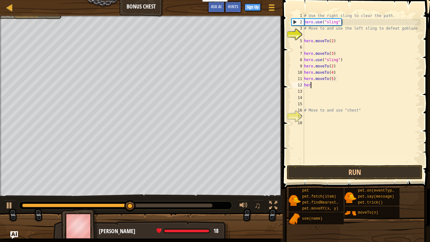
scroll to position [3, 0]
type textarea "h"
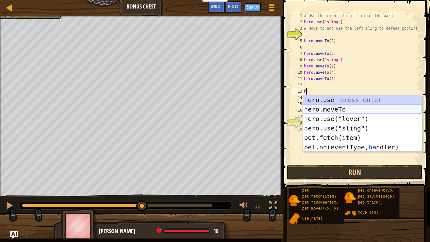
click at [309, 111] on div "h ero.use press enter h ero.moveTo press enter h ero.use("lever") press enter h…" at bounding box center [362, 132] width 119 height 75
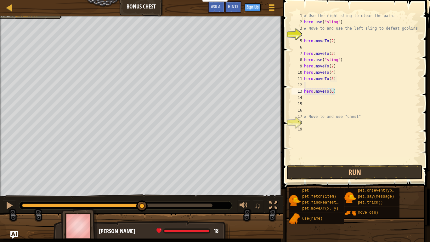
scroll to position [3, 4]
type textarea "hero.moveTo(6)"
click at [329, 174] on button "Run" at bounding box center [354, 172] width 136 height 14
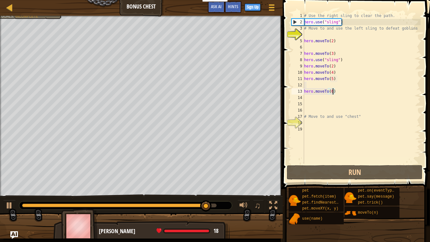
scroll to position [3, 0]
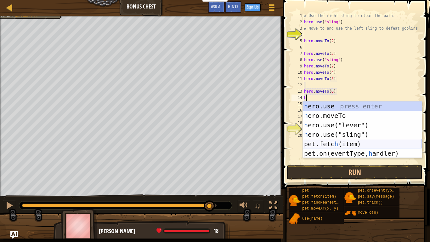
click at [328, 144] on div "h ero.use press enter h ero.moveTo press enter h ero.use("lever") press enter h…" at bounding box center [362, 138] width 119 height 75
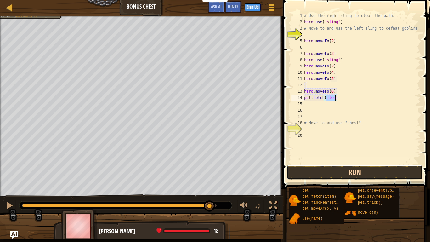
click at [335, 173] on button "Run" at bounding box center [354, 172] width 136 height 14
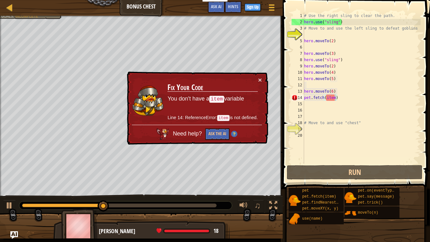
click at [262, 82] on div "× Fix Your Code You don't have a item variable Line 14: ReferenceError: item is…" at bounding box center [196, 107] width 142 height 73
click at [260, 80] on button "×" at bounding box center [260, 79] width 4 height 7
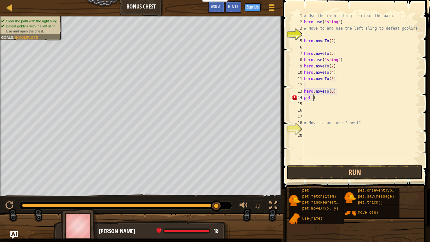
type textarea ")"
click at [313, 100] on div "# Use the right sling to clear the path. hero . use ( "sling" ) # Move to and u…" at bounding box center [362, 95] width 118 height 164
type textarea ")"
type textarea "j"
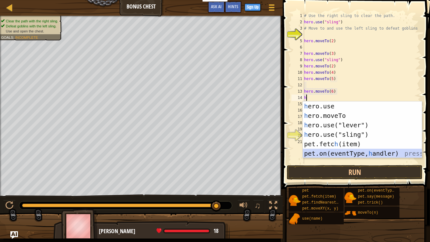
click at [374, 150] on div "h ero.use press enter h ero.moveTo press enter h ero.use("lever") press enter h…" at bounding box center [362, 138] width 119 height 75
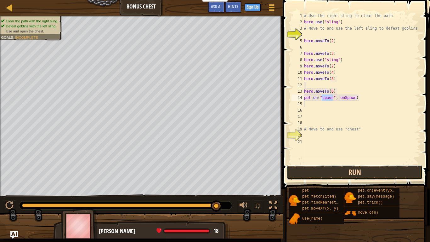
click at [362, 166] on button "Run" at bounding box center [354, 172] width 136 height 14
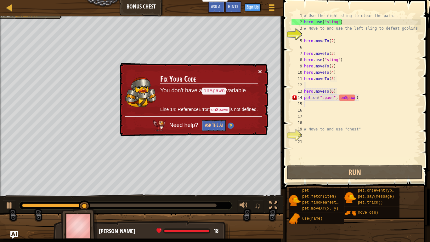
click at [258, 69] on button "×" at bounding box center [260, 71] width 4 height 7
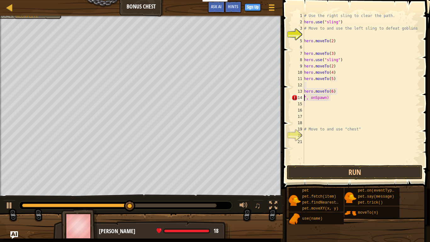
click at [339, 100] on div "# Use the right sling to clear the path. hero . use ( "sling" ) # Move to and u…" at bounding box center [362, 95] width 118 height 164
type textarea """
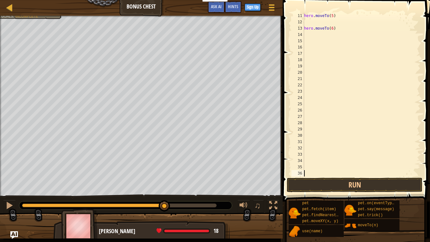
type textarea "# Move to and use "chest""
click at [312, 100] on div at bounding box center [362, 101] width 115 height 176
type textarea "# Move to and use "chest""
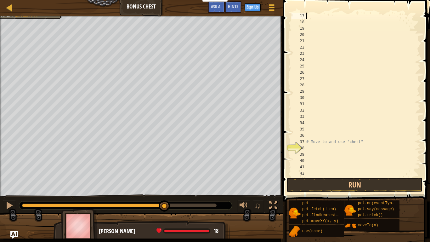
scroll to position [101, 0]
type textarea "hero.moveTo(6)"
type textarea "hero.moveTo(3)"
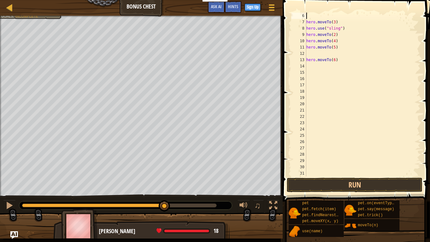
type textarea "hero.moveTo(2)"
type textarea "# Use the right sling to clear the path."
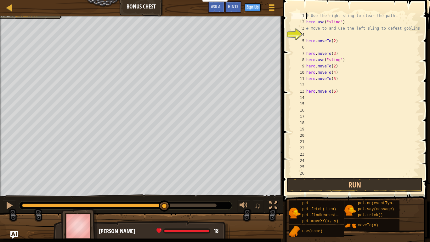
scroll to position [0, 0]
click at [313, 95] on div "# Use the right sling to clear the path. hero . use ( "sling" ) # Move to and u…" at bounding box center [362, 101] width 115 height 176
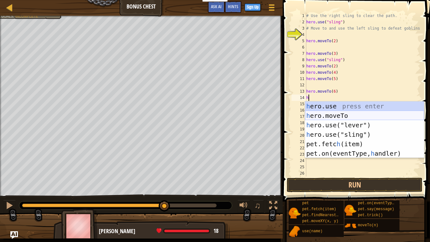
click at [322, 114] on div "h ero.use press enter h ero.moveTo press enter h ero.use("lever") press enter h…" at bounding box center [364, 138] width 119 height 75
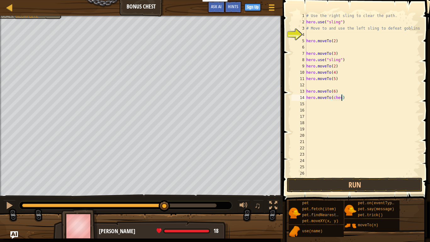
scroll to position [3, 5]
click at [348, 187] on button "Run" at bounding box center [354, 184] width 136 height 14
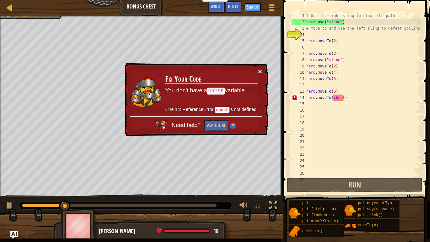
click at [261, 71] on button "×" at bounding box center [260, 71] width 4 height 7
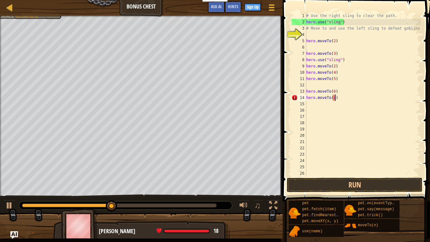
scroll to position [3, 4]
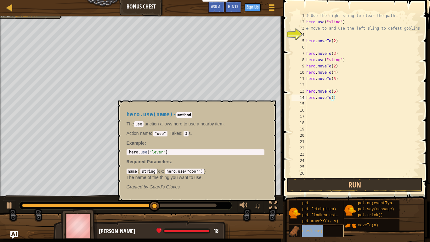
click at [312, 188] on div "use(name)" at bounding box center [321, 231] width 43 height 12
click at [269, 108] on button "×" at bounding box center [268, 107] width 5 height 9
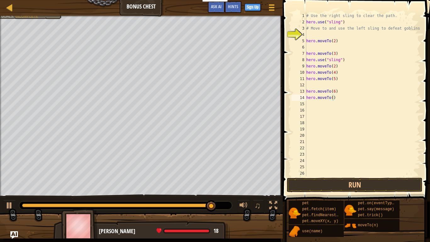
click at [357, 98] on div "# Use the right sling to clear the path. hero . use ( "sling" ) # Move to and u…" at bounding box center [362, 101] width 115 height 176
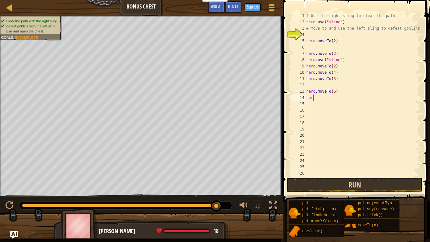
scroll to position [3, 0]
type textarea "h"
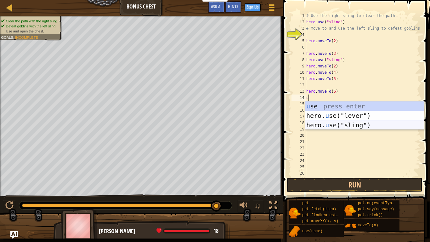
click at [336, 122] on div "u se press enter hero. u se("lever") press enter hero. u se("sling") press enter" at bounding box center [364, 124] width 119 height 47
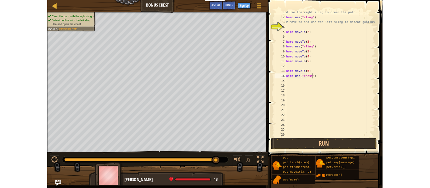
scroll to position [3, 5]
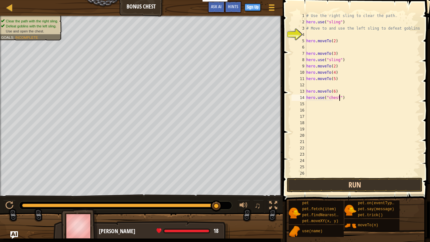
type textarea "hero.use("chest")"
click at [350, 184] on button "Run" at bounding box center [354, 184] width 136 height 14
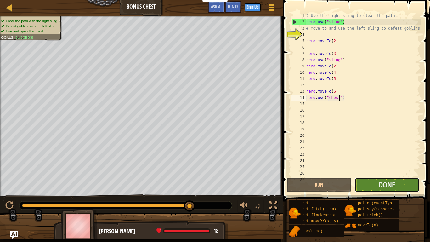
click at [370, 180] on button "Done" at bounding box center [386, 184] width 64 height 14
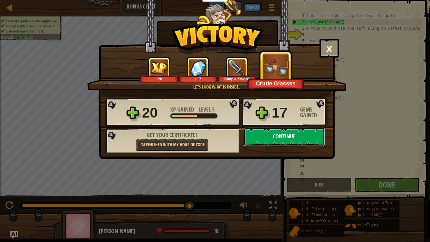
click at [290, 138] on button "Continue" at bounding box center [283, 136] width 81 height 19
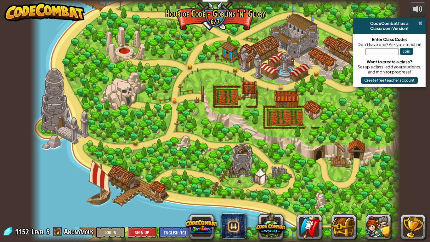
click at [420, 21] on span at bounding box center [420, 23] width 4 height 5
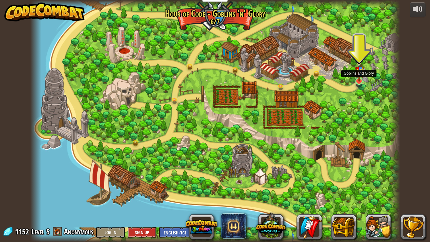
click at [359, 73] on img at bounding box center [358, 69] width 9 height 25
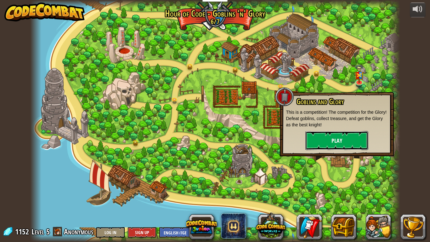
click at [323, 136] on button "Play" at bounding box center [336, 140] width 63 height 19
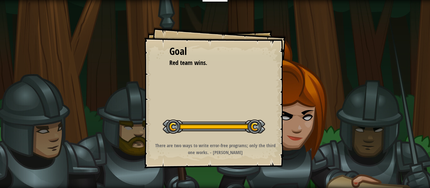
click at [245, 79] on div "Goal Red team wins. Start Level Error loading from server. Try refreshing the p…" at bounding box center [215, 98] width 142 height 142
